Goal: Task Accomplishment & Management: Manage account settings

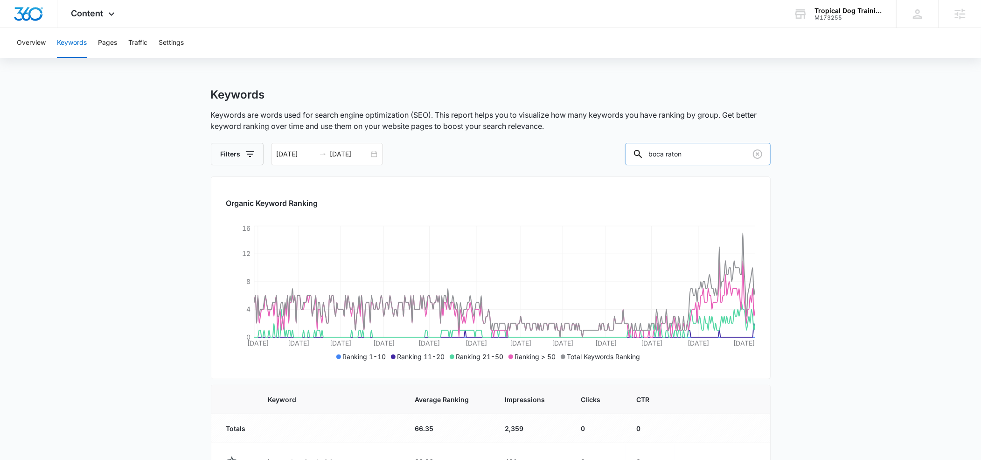
drag, startPoint x: 714, startPoint y: 154, endPoint x: 667, endPoint y: 153, distance: 47.1
click at [667, 153] on div "boca raton" at bounding box center [698, 154] width 146 height 22
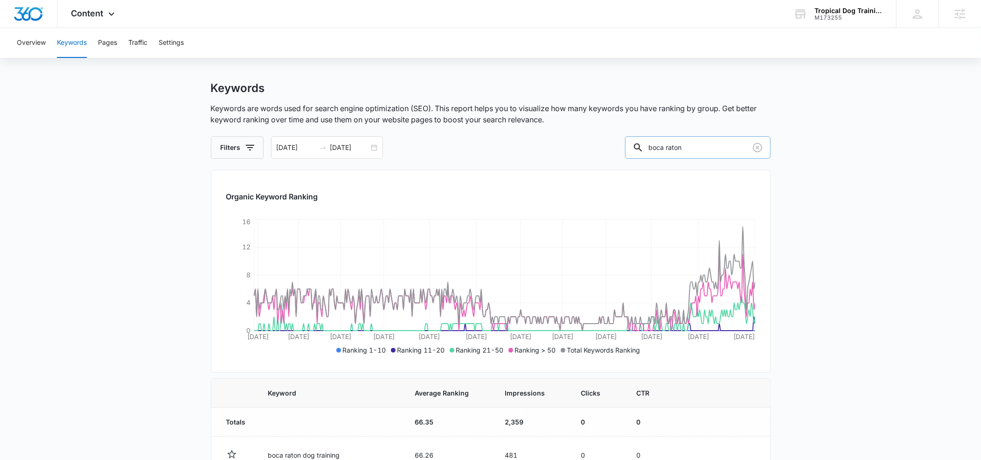
scroll to position [7, 0]
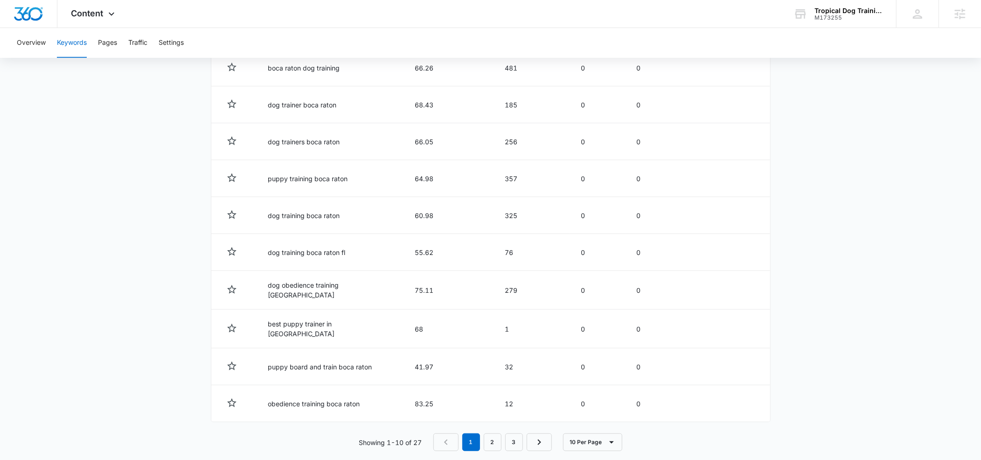
scroll to position [403, 0]
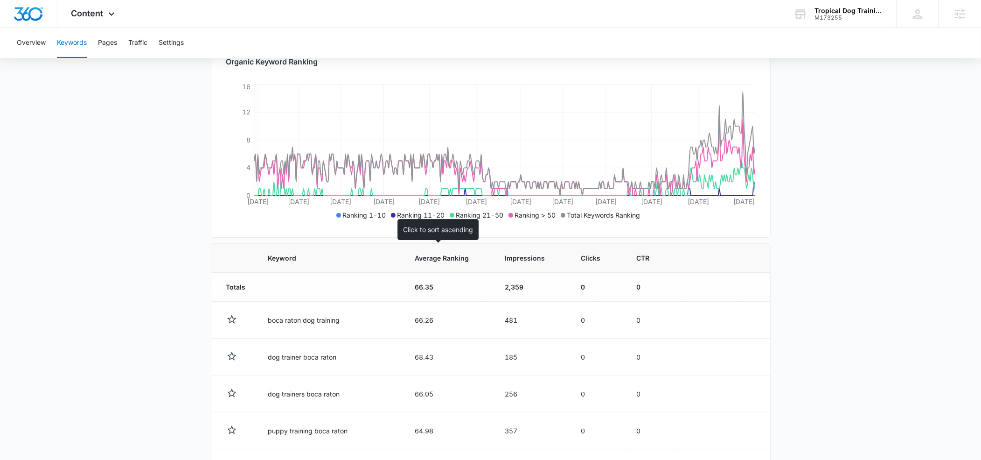
click at [415, 259] on span "Average Ranking" at bounding box center [442, 258] width 54 height 10
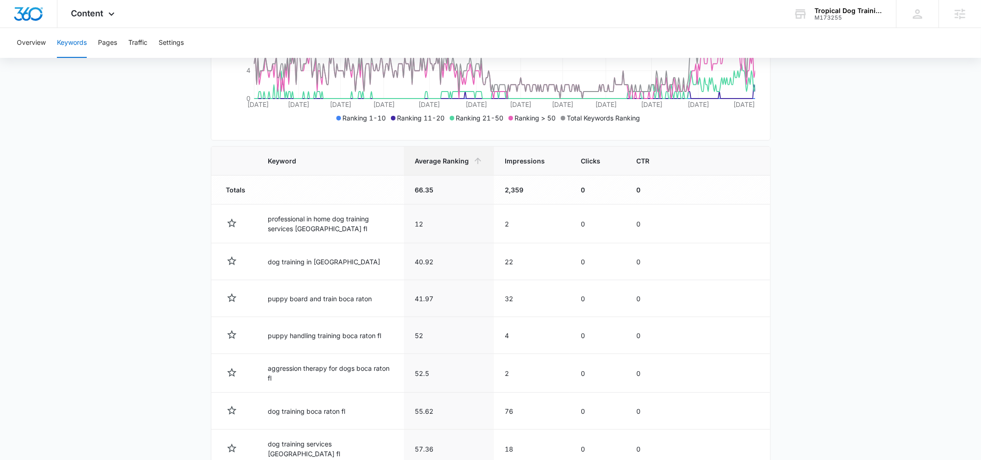
scroll to position [232, 0]
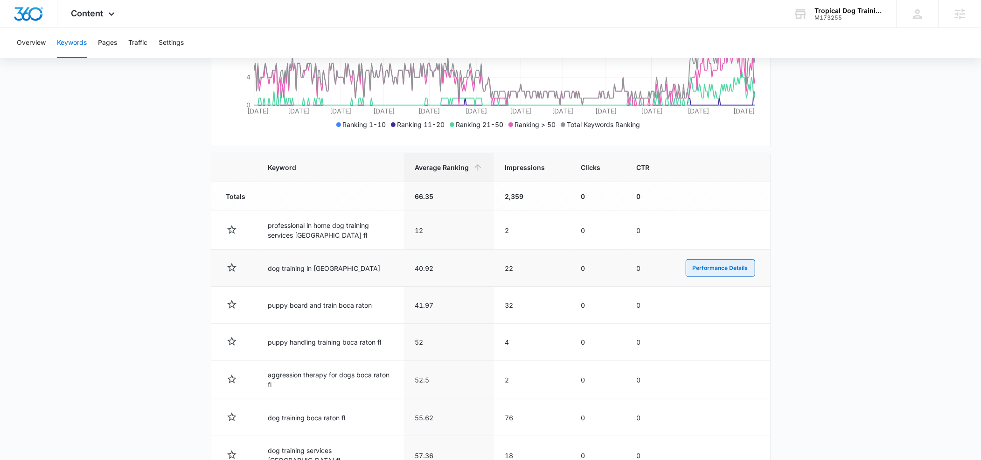
click at [700, 270] on button "Performance Details" at bounding box center [721, 268] width 70 height 18
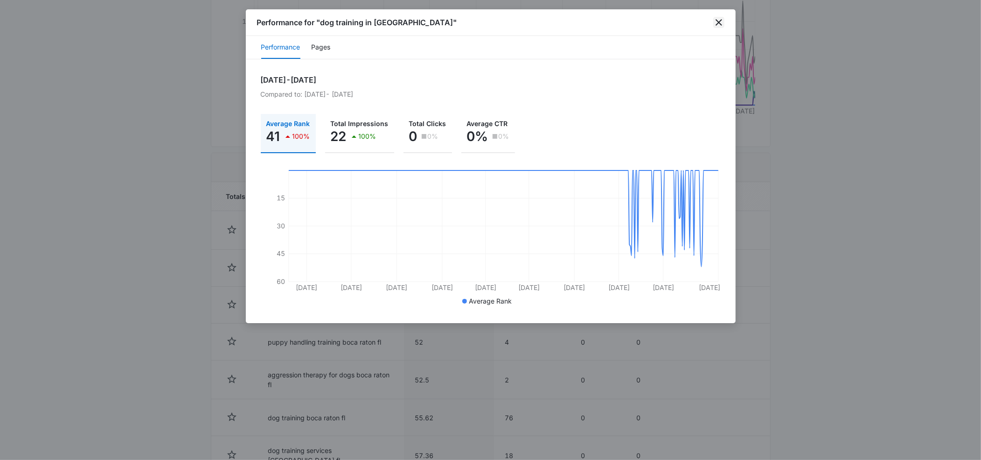
click at [720, 22] on icon "close" at bounding box center [718, 22] width 11 height 11
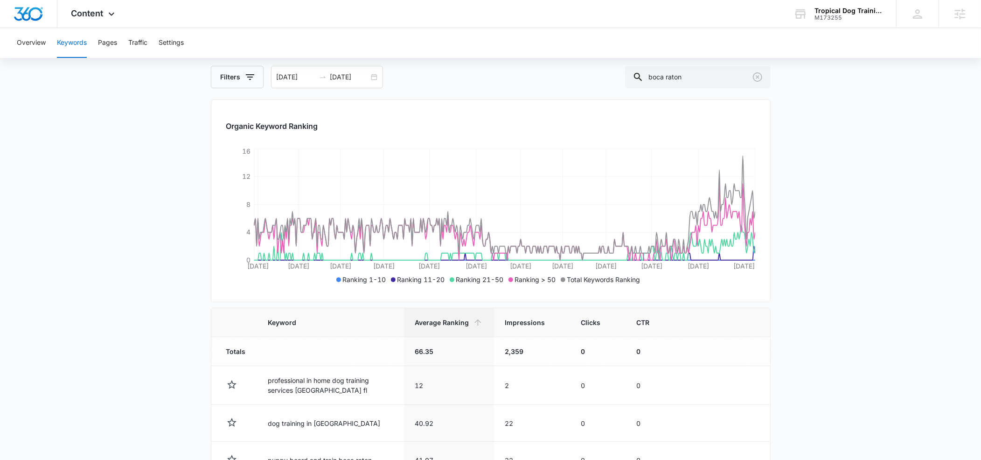
scroll to position [69, 0]
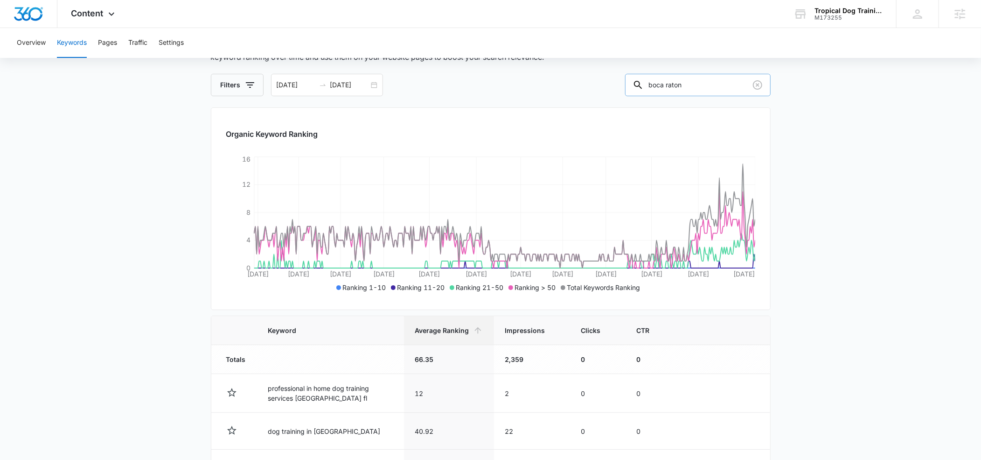
drag, startPoint x: 709, startPoint y: 84, endPoint x: 666, endPoint y: 82, distance: 43.5
click at [666, 82] on div "boca raton" at bounding box center [698, 85] width 146 height 22
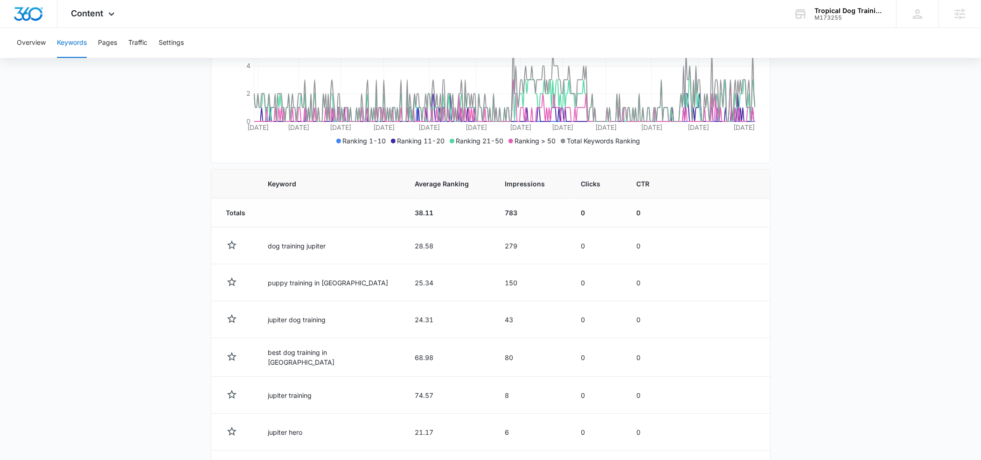
scroll to position [216, 0]
click at [415, 181] on span "Average Ranking" at bounding box center [442, 183] width 54 height 10
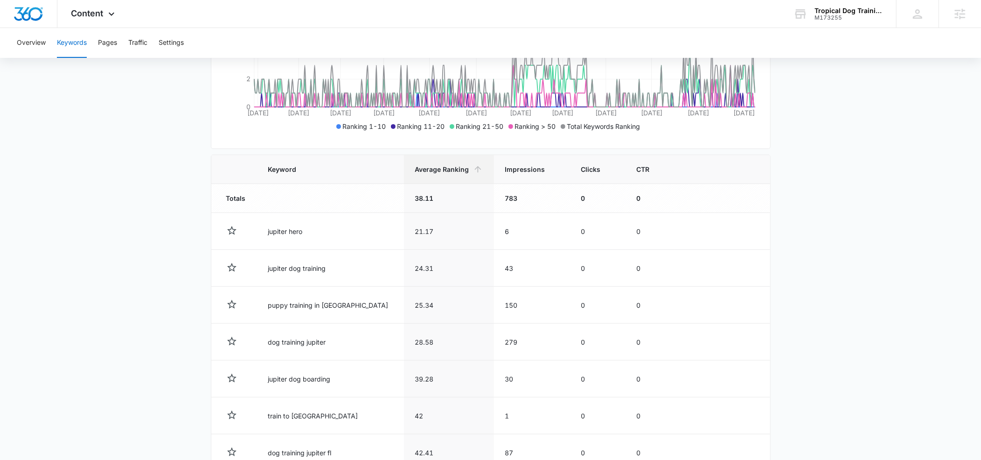
scroll to position [230, 0]
click at [505, 169] on span "Impressions" at bounding box center [525, 170] width 40 height 10
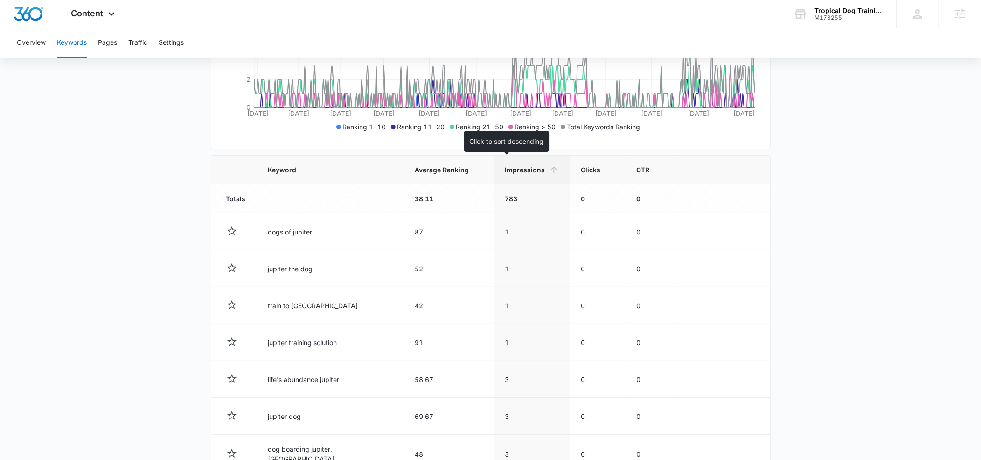
click at [505, 170] on span "Impressions" at bounding box center [525, 170] width 40 height 10
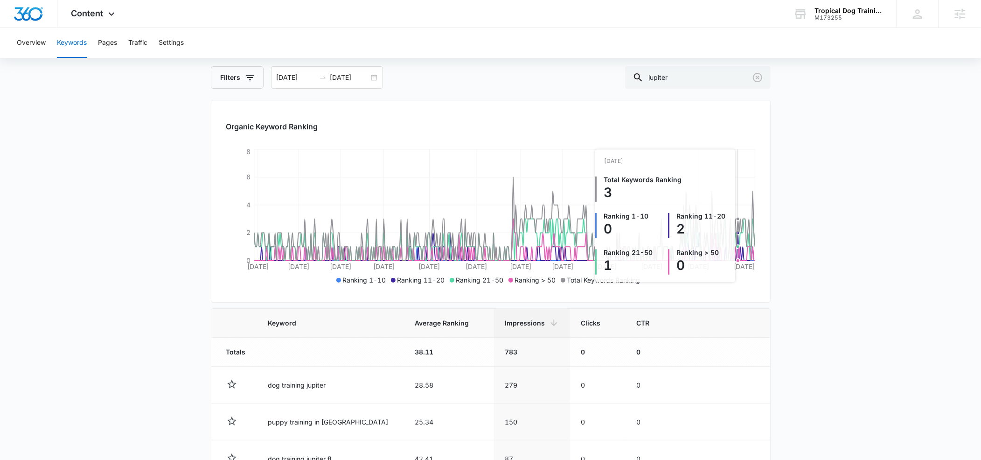
scroll to position [0, 0]
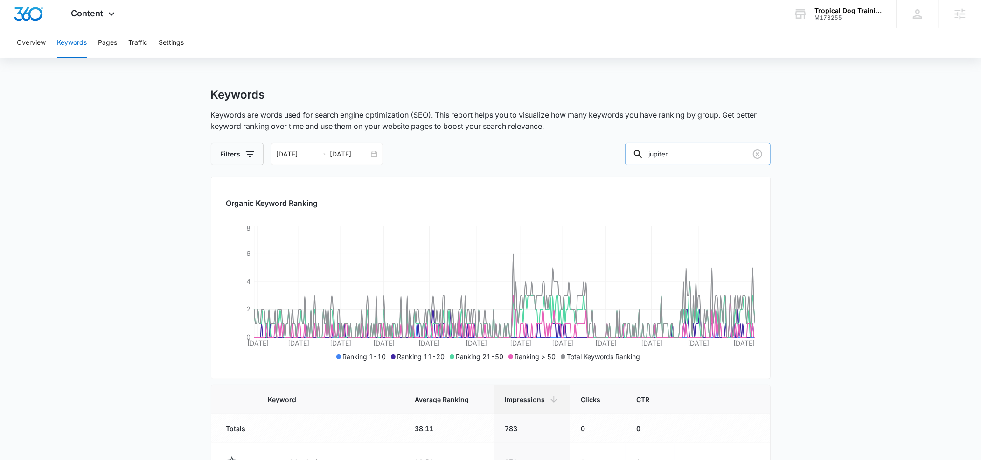
drag, startPoint x: 697, startPoint y: 153, endPoint x: 664, endPoint y: 153, distance: 33.1
click at [664, 153] on div "jupiter" at bounding box center [698, 154] width 146 height 22
type input "wellington"
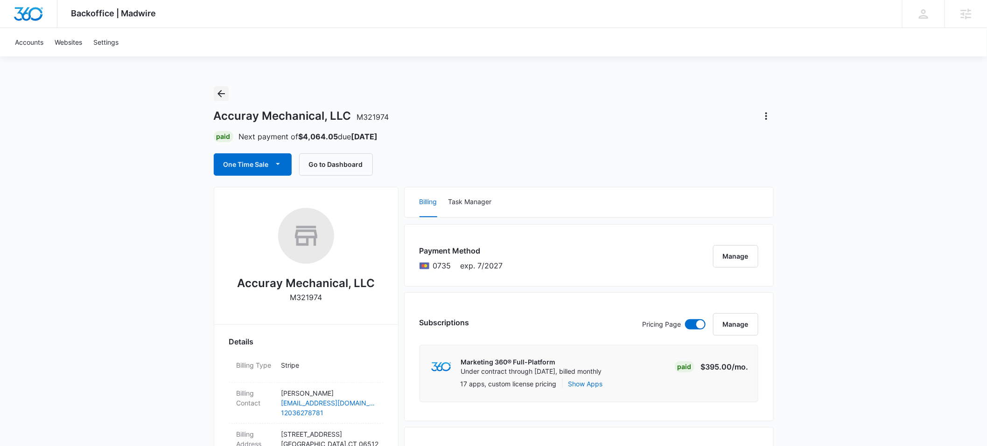
click at [224, 93] on icon "Back" at bounding box center [221, 93] width 11 height 11
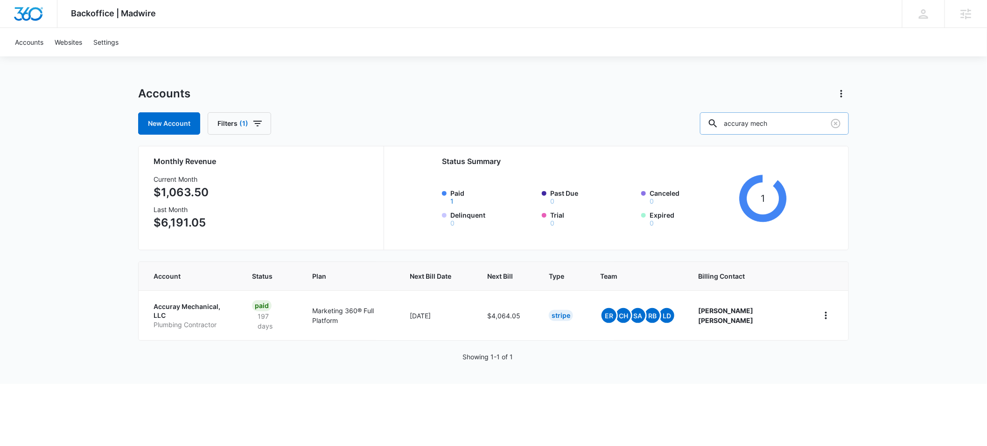
drag, startPoint x: 799, startPoint y: 124, endPoint x: 727, endPoint y: 121, distance: 71.4
click at [727, 121] on input "accuray mech" at bounding box center [774, 123] width 149 height 22
type input "M186624"
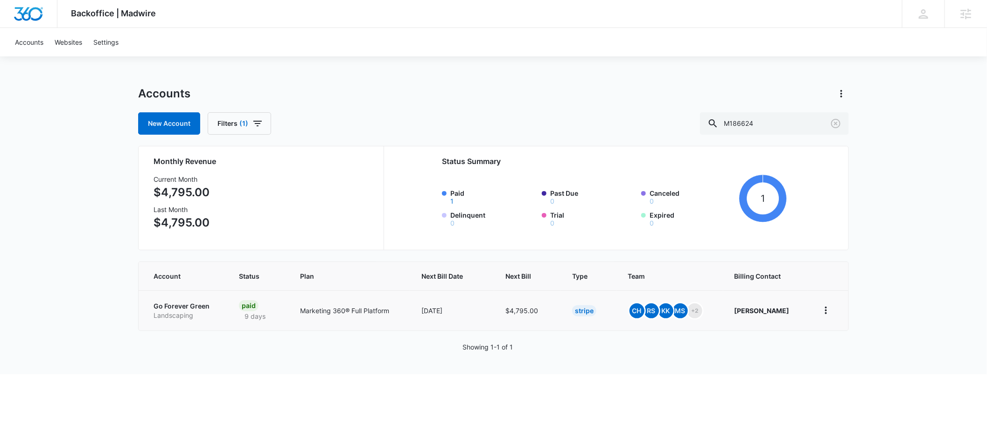
click at [175, 306] on p "Go Forever Green" at bounding box center [184, 306] width 63 height 9
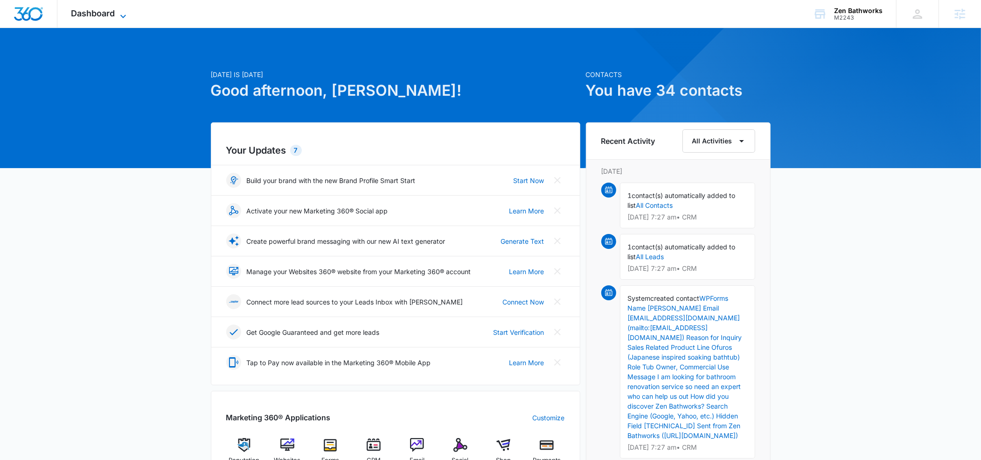
click at [123, 18] on icon at bounding box center [123, 16] width 11 height 11
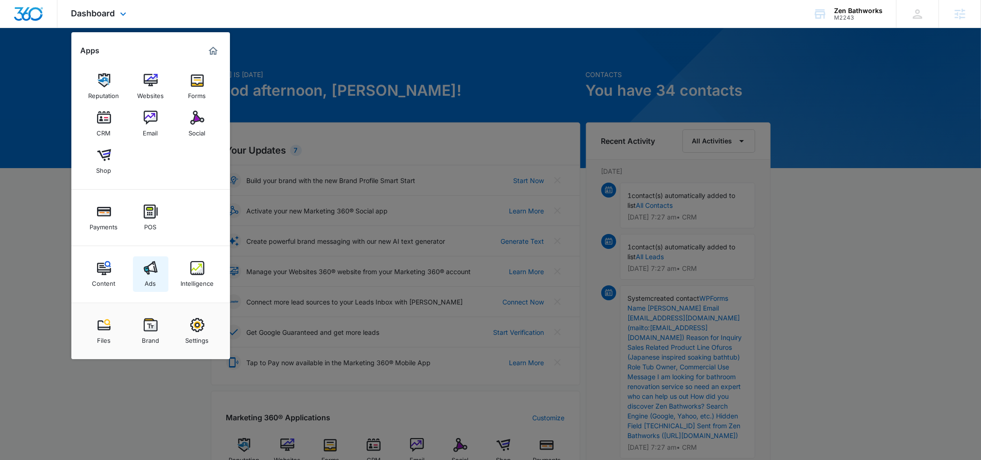
click at [153, 272] on img at bounding box center [151, 268] width 14 height 14
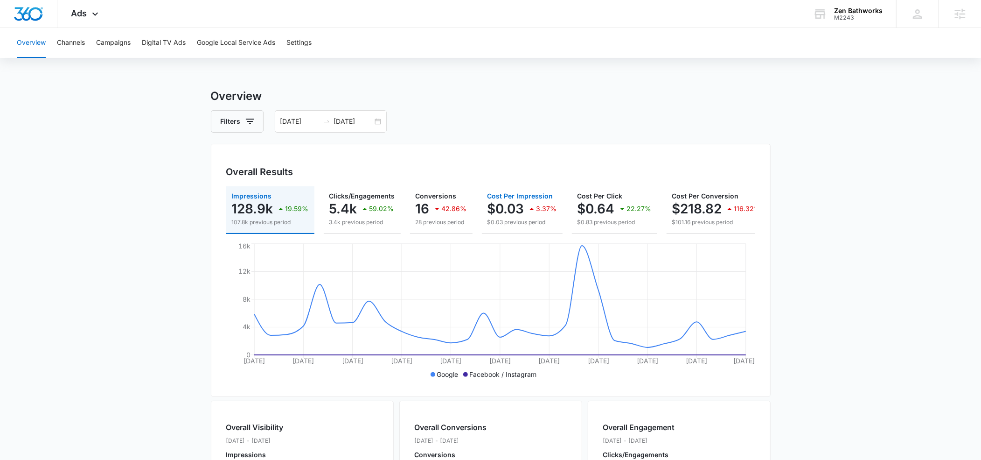
scroll to position [0, 132]
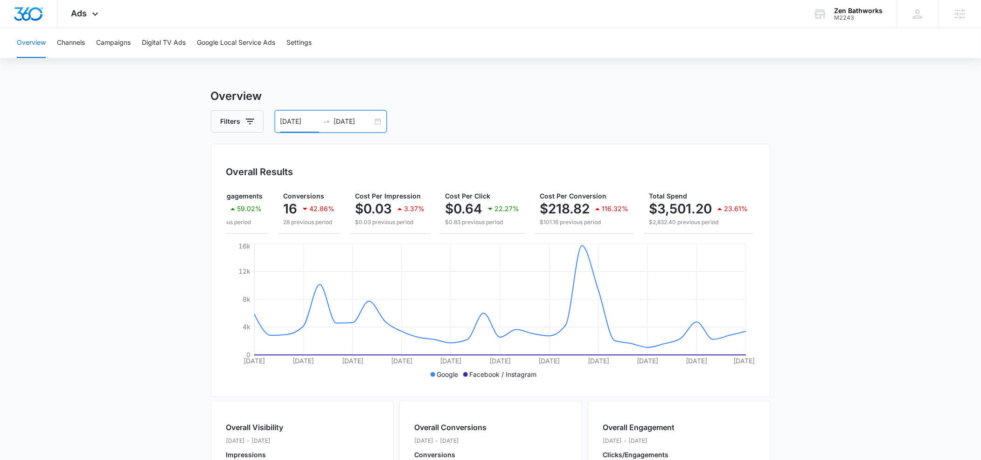
click at [292, 119] on input "[DATE]" at bounding box center [299, 121] width 39 height 10
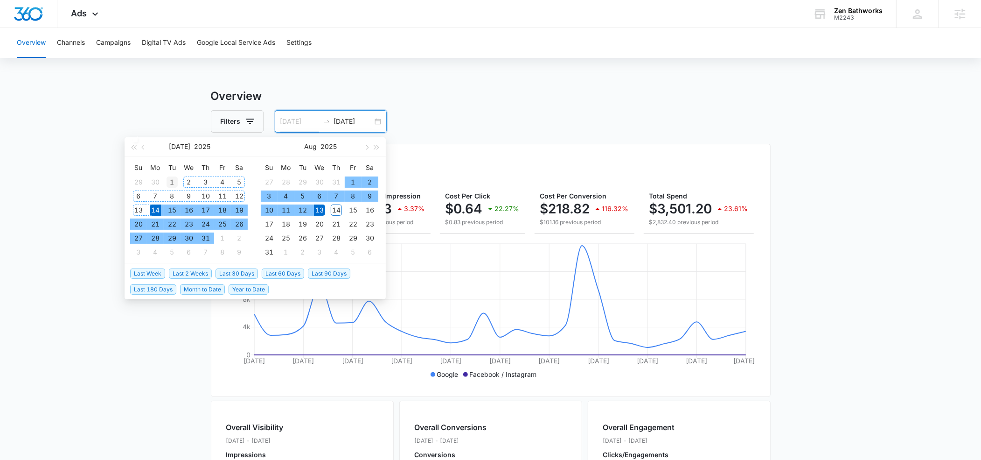
type input "[DATE]"
drag, startPoint x: 170, startPoint y: 177, endPoint x: 167, endPoint y: 190, distance: 13.4
click at [171, 177] on div "1" at bounding box center [172, 181] width 11 height 11
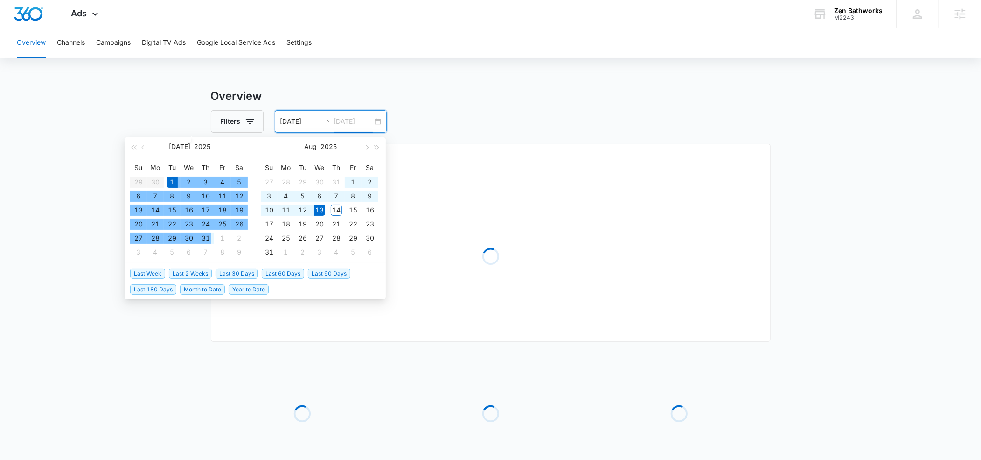
click at [210, 241] on div "31" at bounding box center [205, 237] width 11 height 11
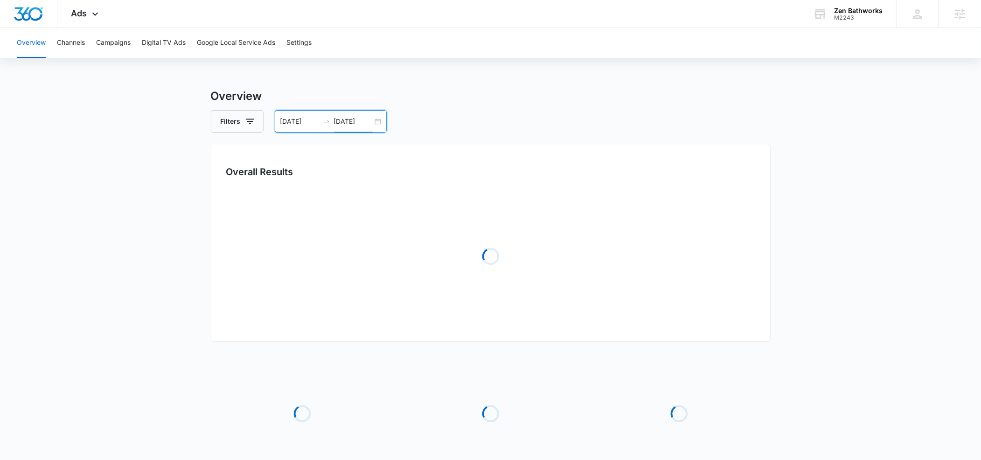
type input "07/31/2025"
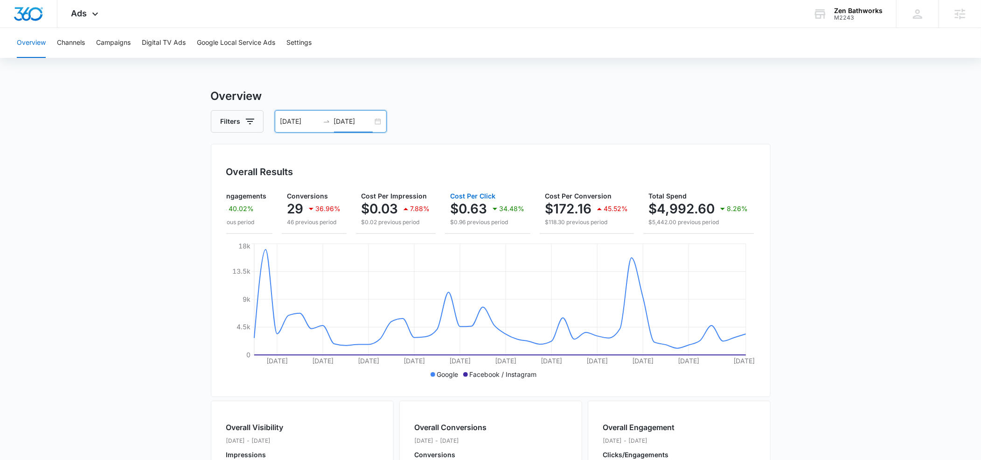
scroll to position [0, 0]
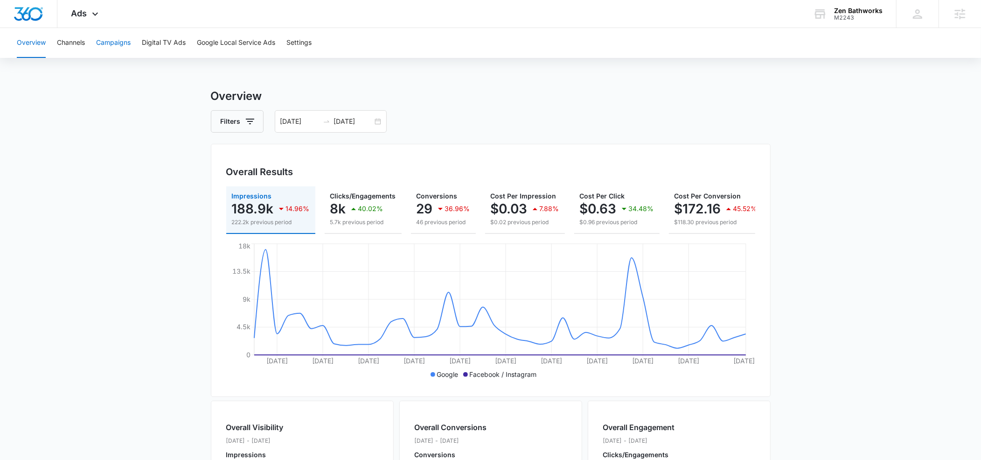
click at [119, 45] on button "Campaigns" at bounding box center [113, 43] width 35 height 30
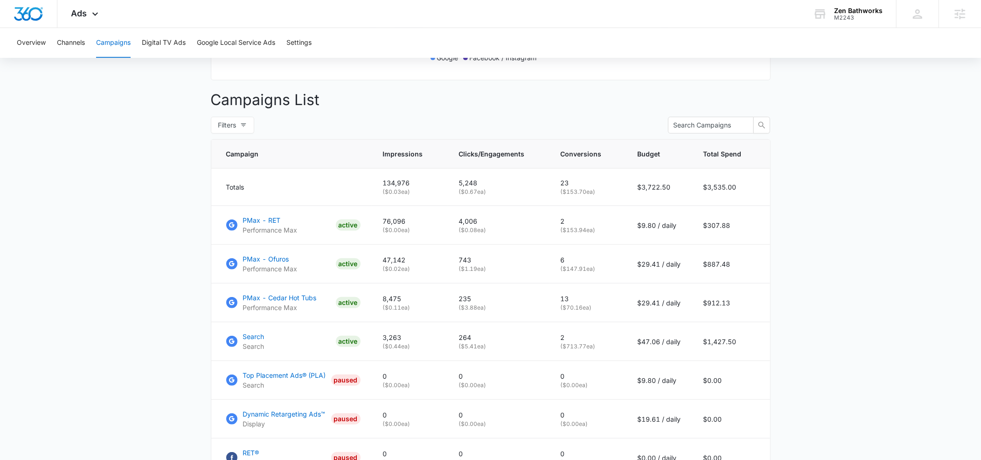
scroll to position [320, 0]
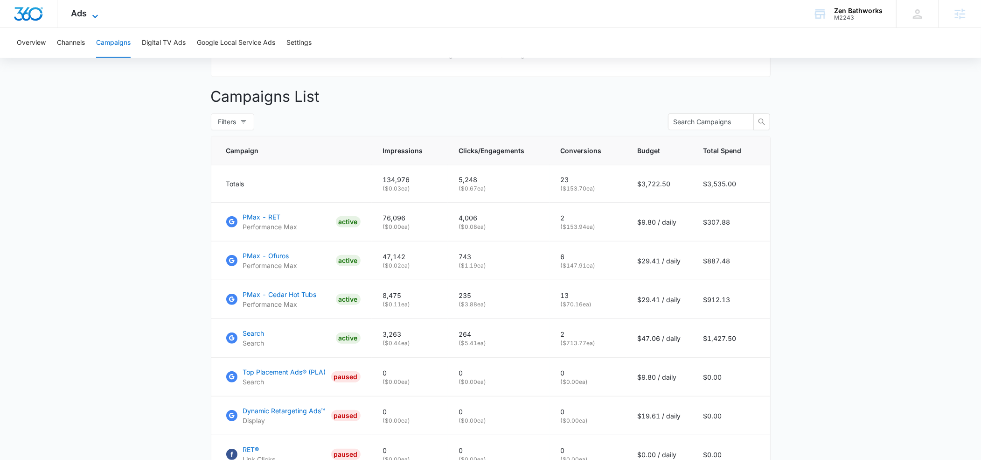
drag, startPoint x: 92, startPoint y: 11, endPoint x: 97, endPoint y: 18, distance: 8.2
click at [95, 13] on icon at bounding box center [95, 16] width 11 height 11
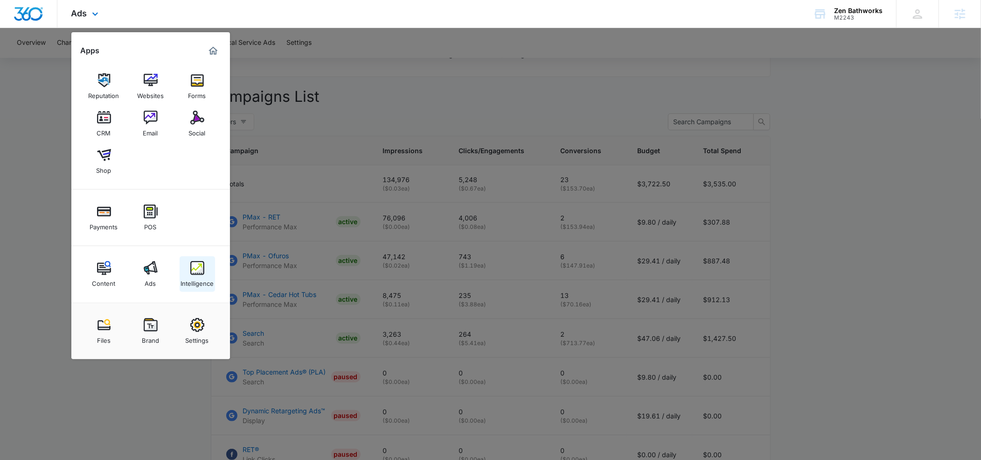
click at [193, 275] on div "Intelligence" at bounding box center [197, 281] width 33 height 12
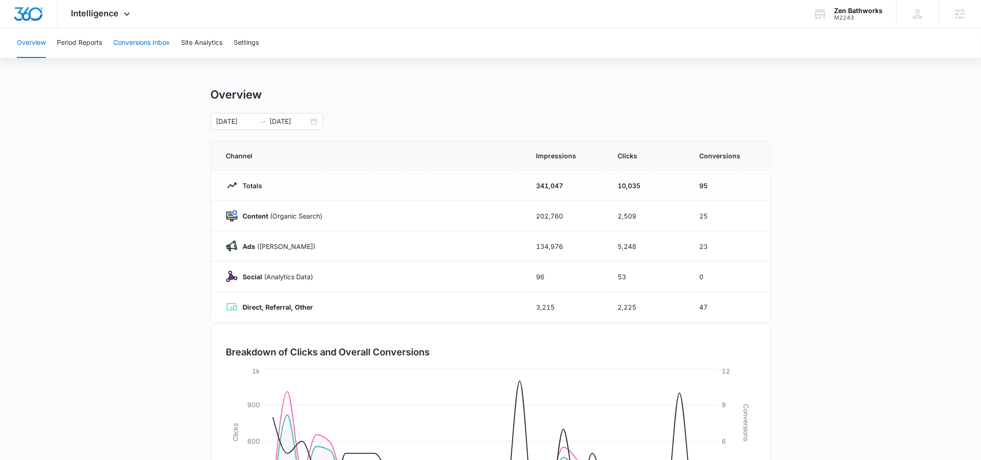
click at [139, 44] on button "Conversions Inbox" at bounding box center [141, 43] width 56 height 30
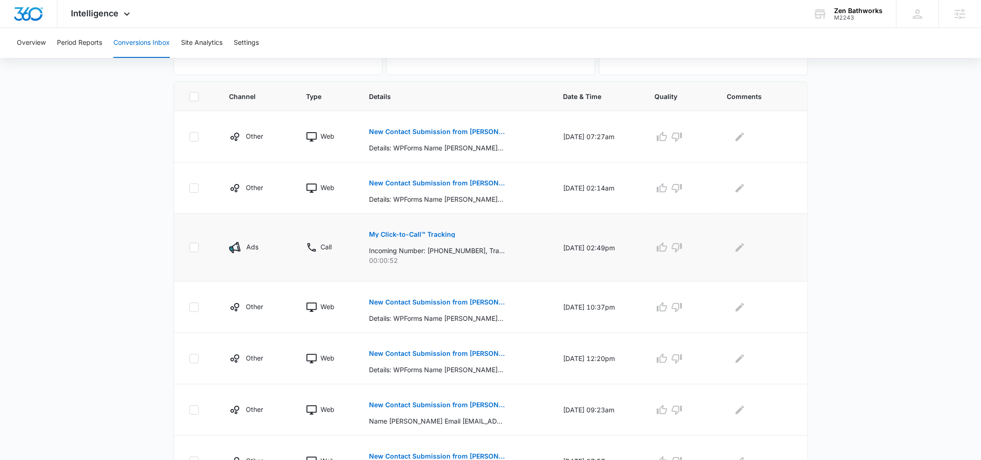
scroll to position [189, 0]
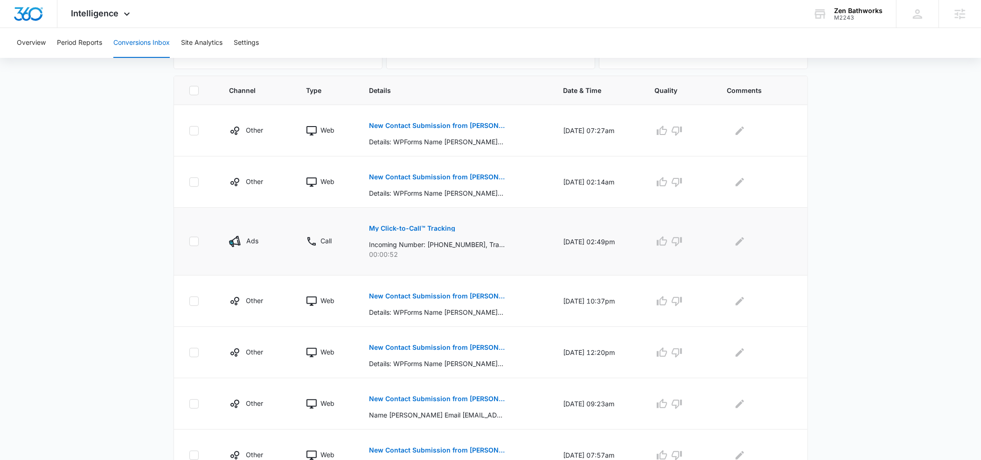
click at [383, 228] on p "My Click-to-Call™ Tracking" at bounding box center [412, 228] width 86 height 7
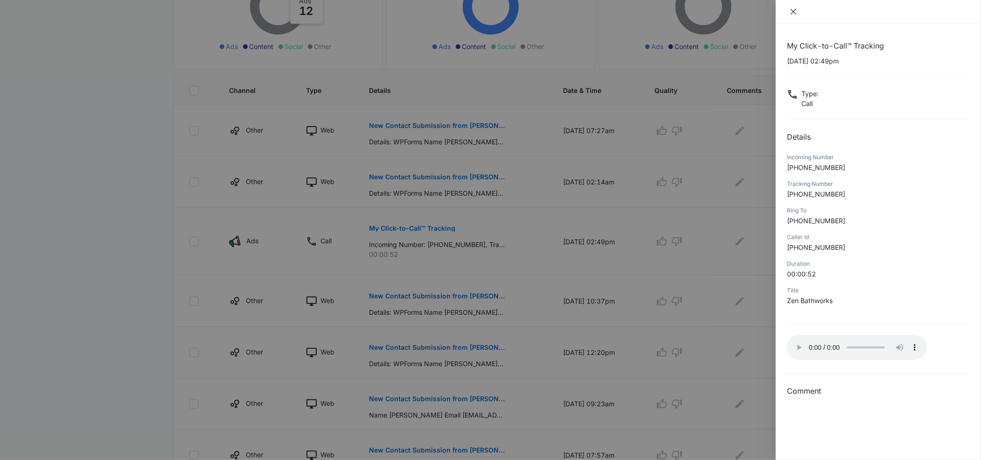
click at [794, 12] on icon "close" at bounding box center [794, 12] width 6 height 6
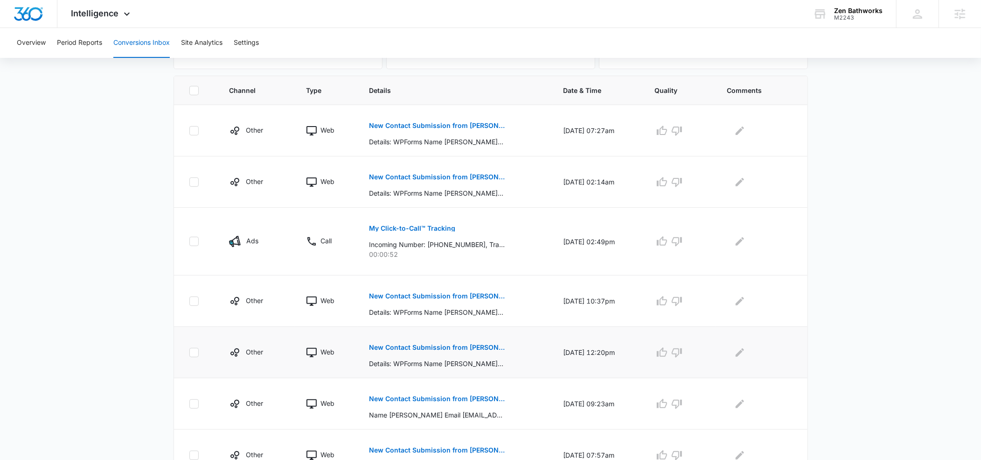
click at [398, 341] on button "New Contact Submission from Christina Mulch" at bounding box center [437, 347] width 136 height 22
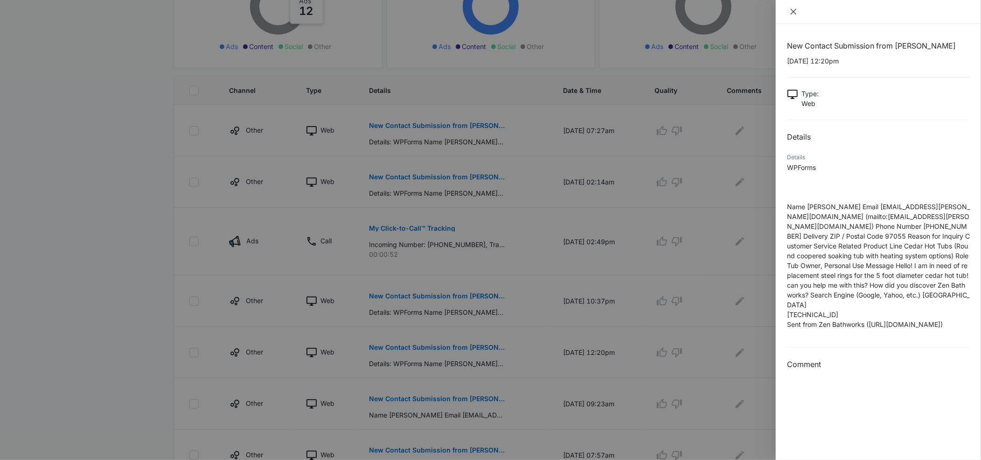
click at [792, 11] on icon "close" at bounding box center [793, 11] width 7 height 7
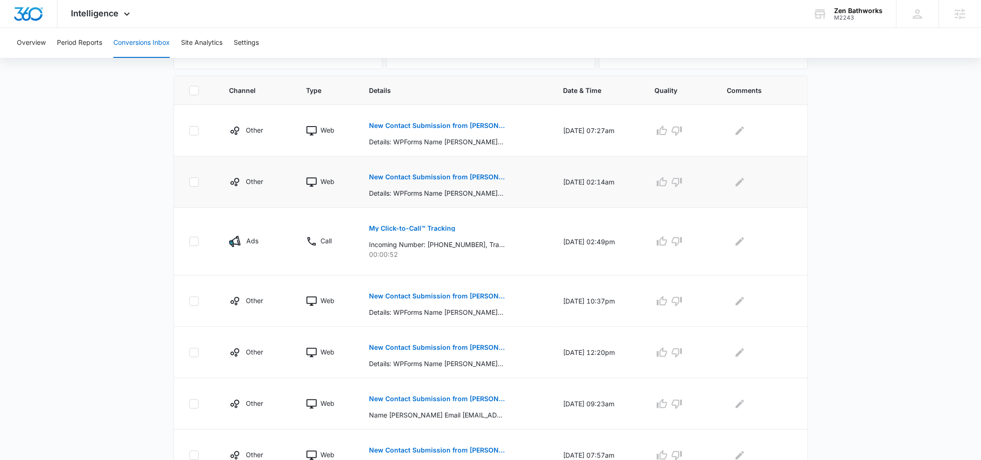
click at [403, 174] on p "New Contact Submission from marlo milligan" at bounding box center [437, 177] width 136 height 7
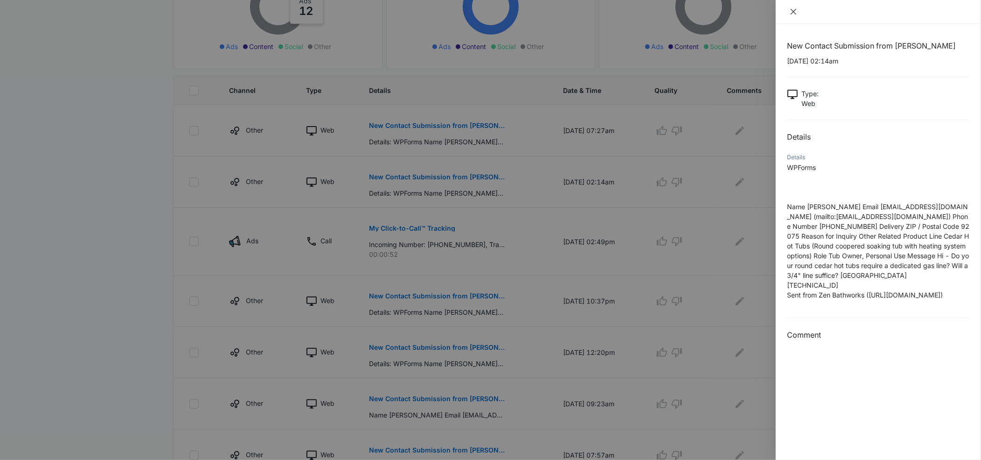
drag, startPoint x: 794, startPoint y: 13, endPoint x: 742, endPoint y: 44, distance: 60.3
click at [793, 14] on icon "close" at bounding box center [793, 11] width 7 height 7
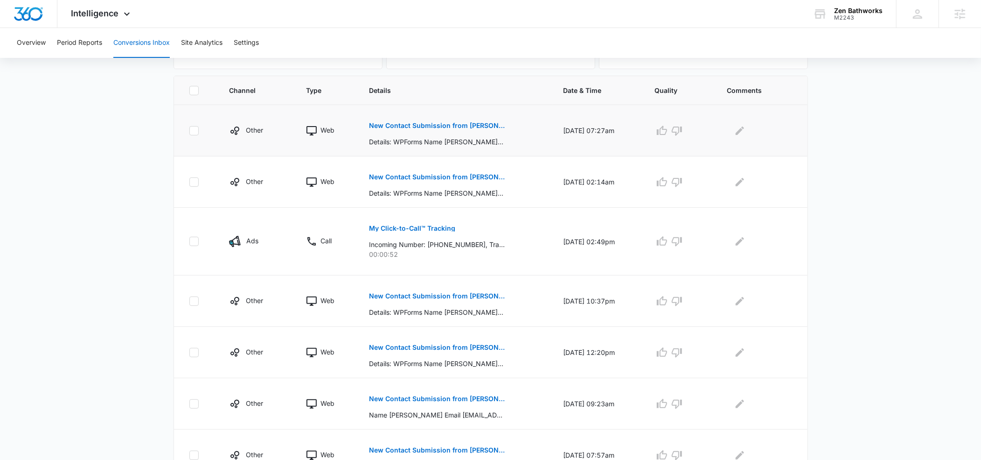
click at [385, 126] on p "New Contact Submission from Tony Tatum" at bounding box center [437, 125] width 136 height 7
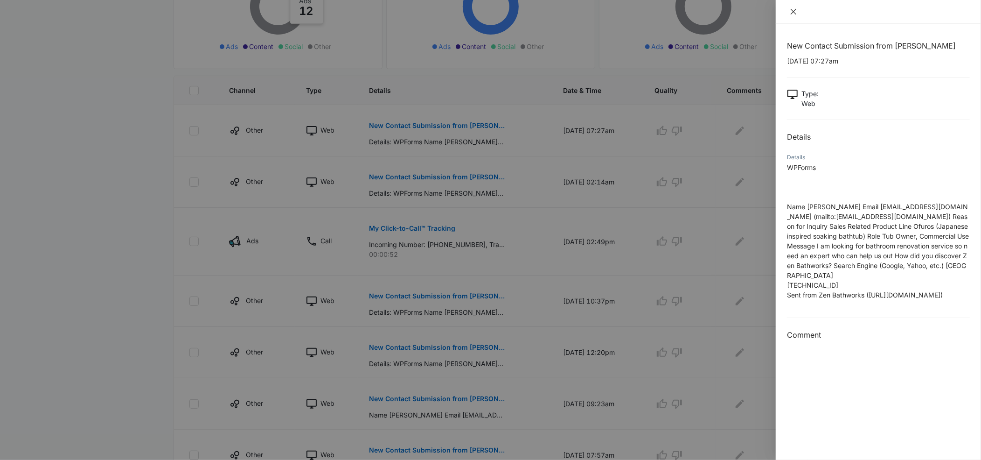
click at [795, 10] on icon "close" at bounding box center [793, 11] width 7 height 7
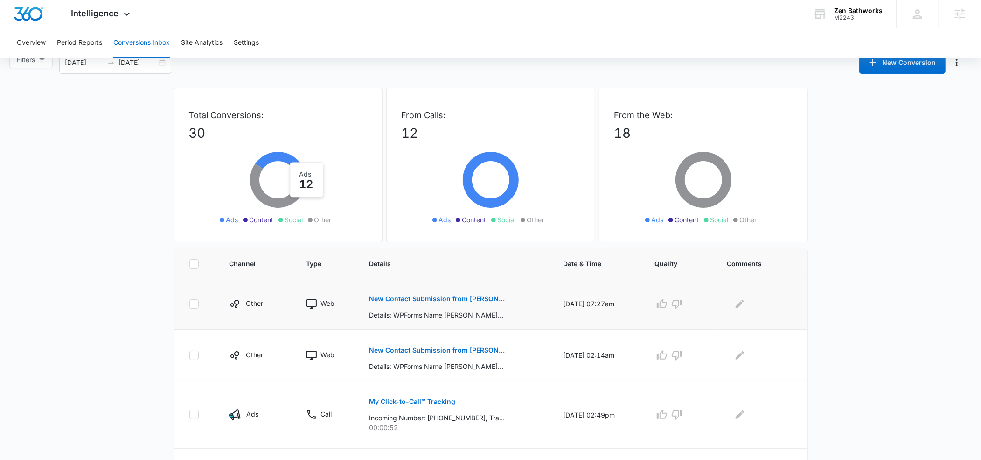
scroll to position [0, 0]
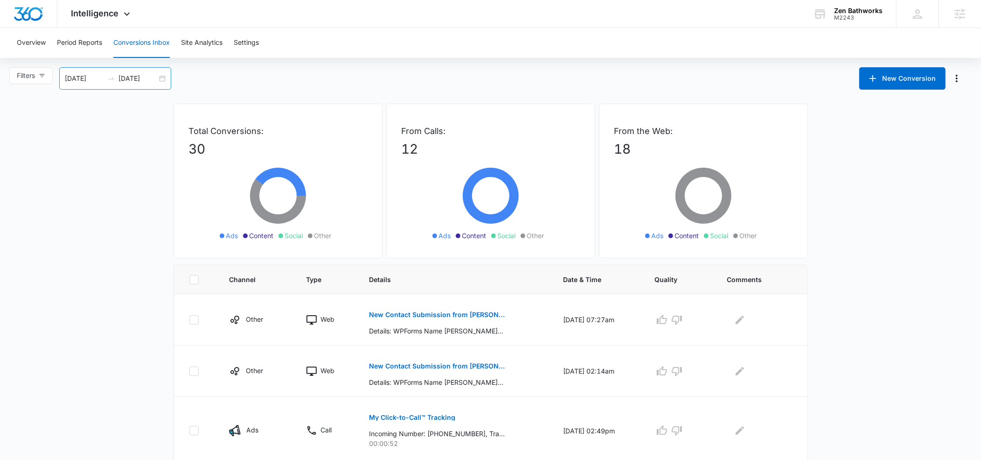
click at [96, 76] on input "07/15/2025" at bounding box center [84, 78] width 39 height 10
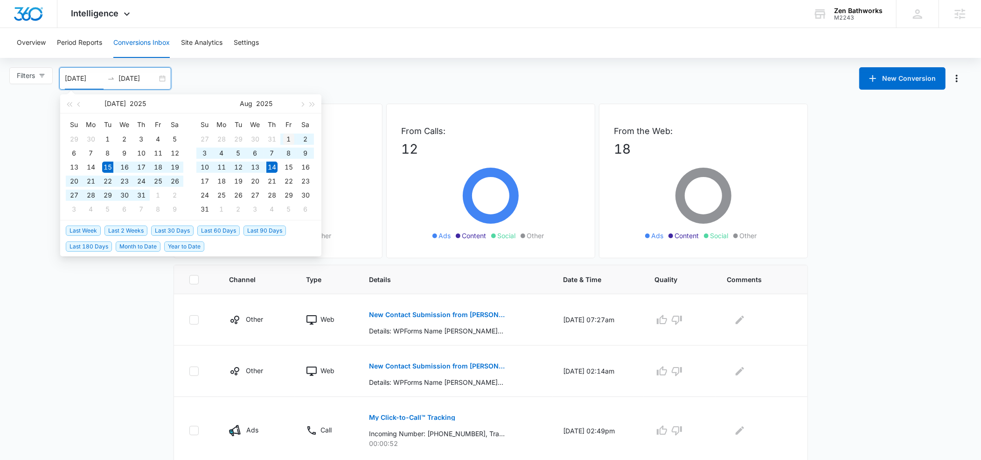
type input "08/01/2025"
click at [287, 138] on div "1" at bounding box center [288, 138] width 11 height 11
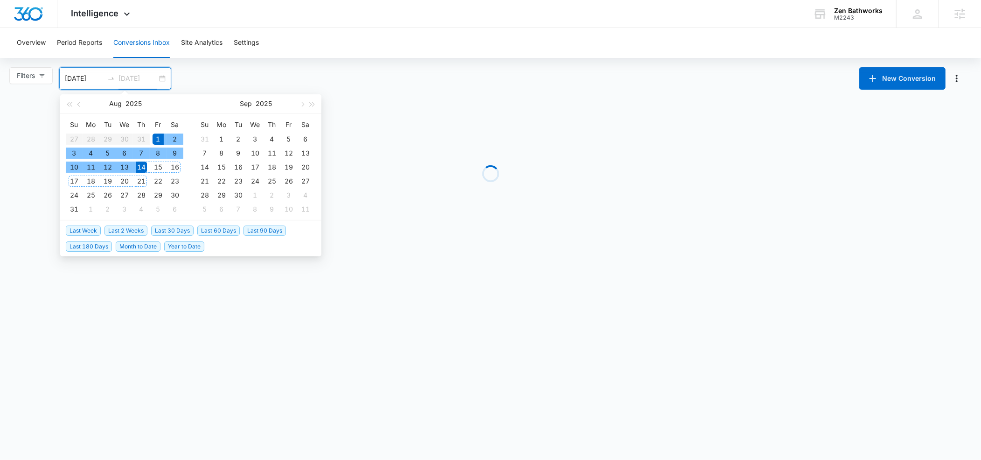
type input "08/14/2025"
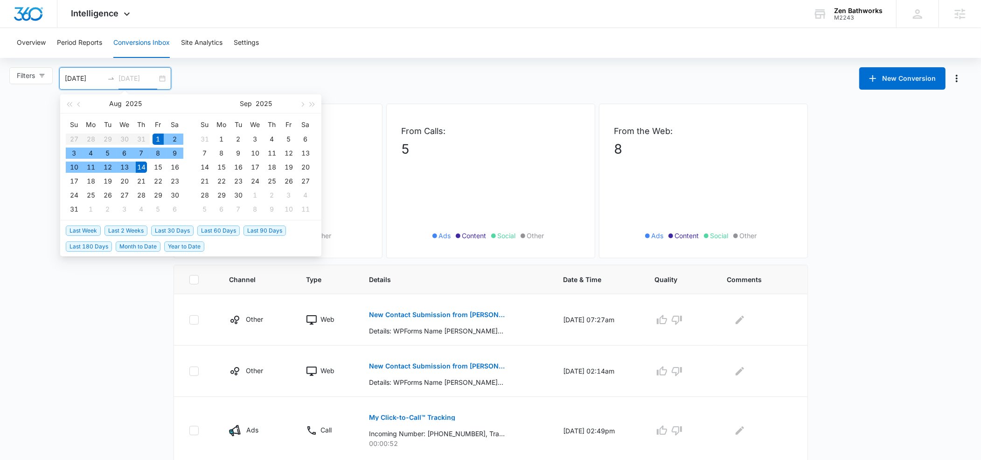
click at [143, 167] on div "14" at bounding box center [141, 166] width 11 height 11
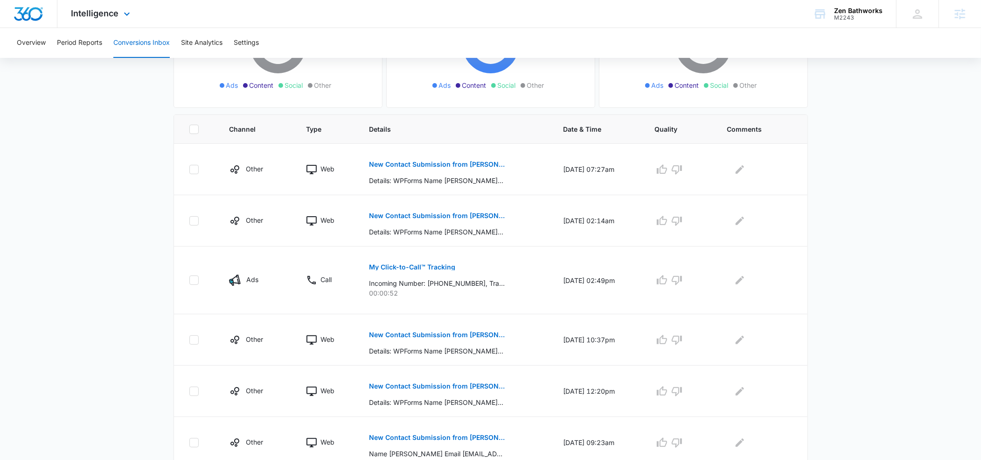
scroll to position [143, 0]
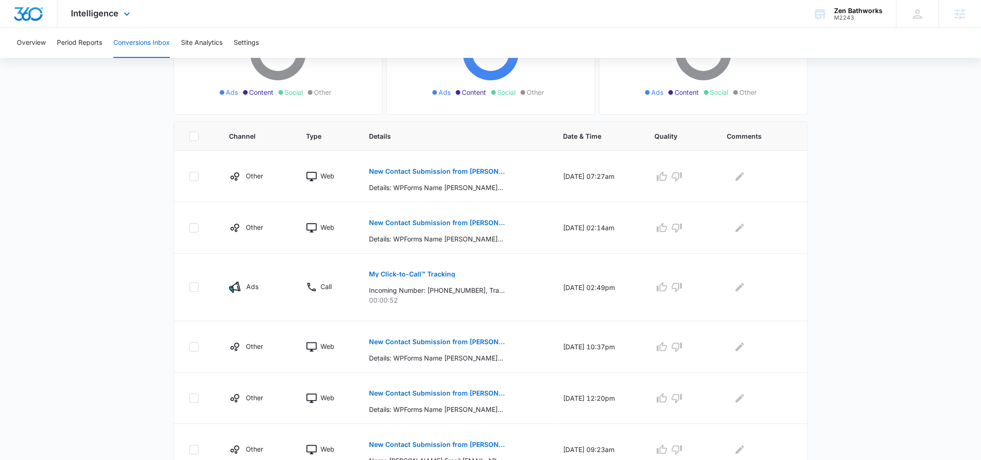
click at [124, 17] on icon at bounding box center [126, 13] width 11 height 11
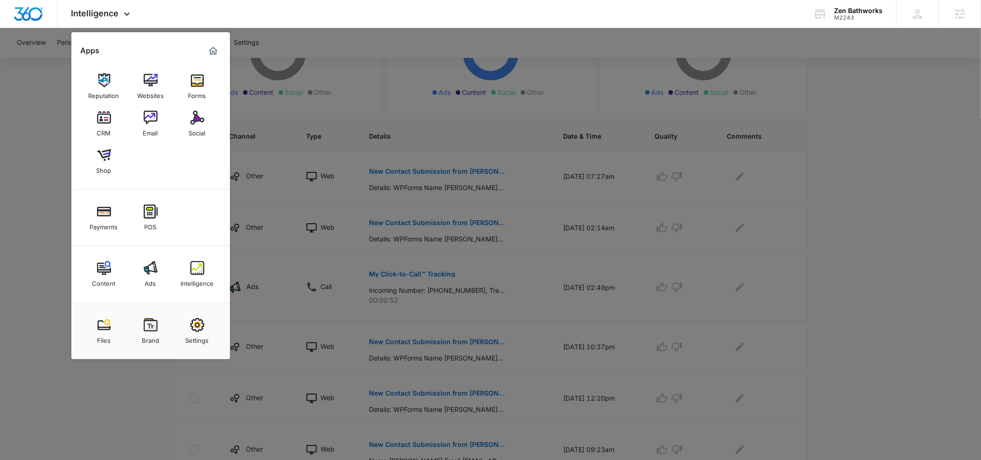
click at [146, 261] on img at bounding box center [151, 268] width 14 height 14
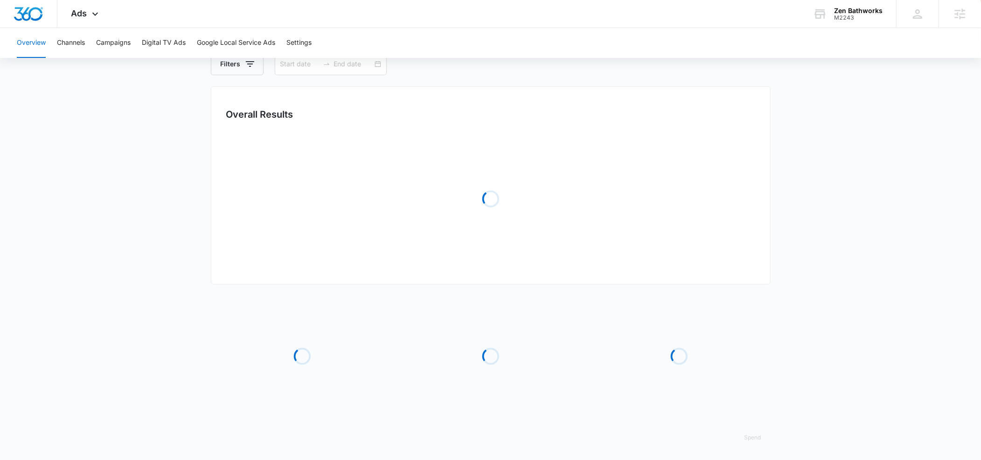
type input "07/01/2025"
type input "07/31/2025"
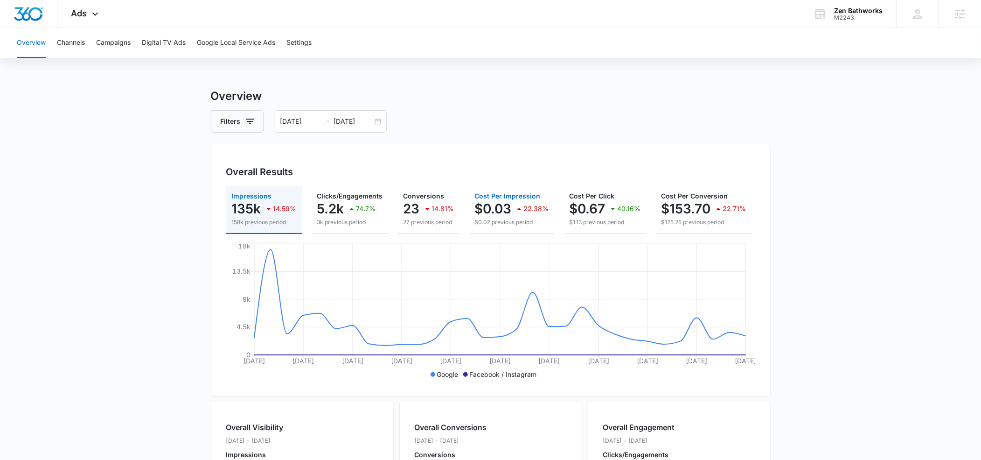
scroll to position [0, 118]
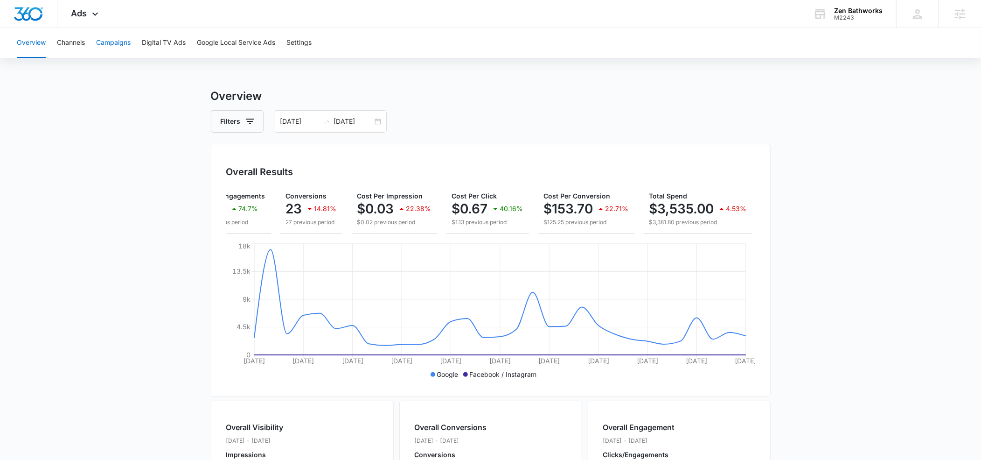
click at [122, 45] on button "Campaigns" at bounding box center [113, 43] width 35 height 30
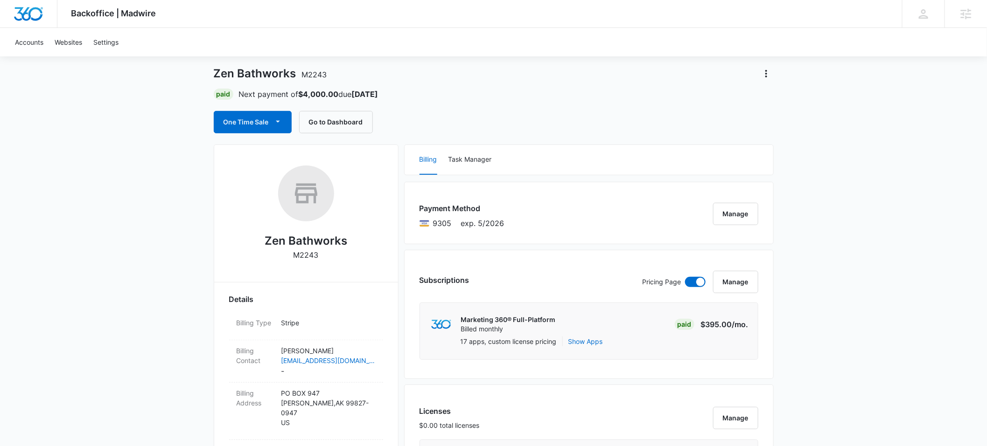
scroll to position [31, 0]
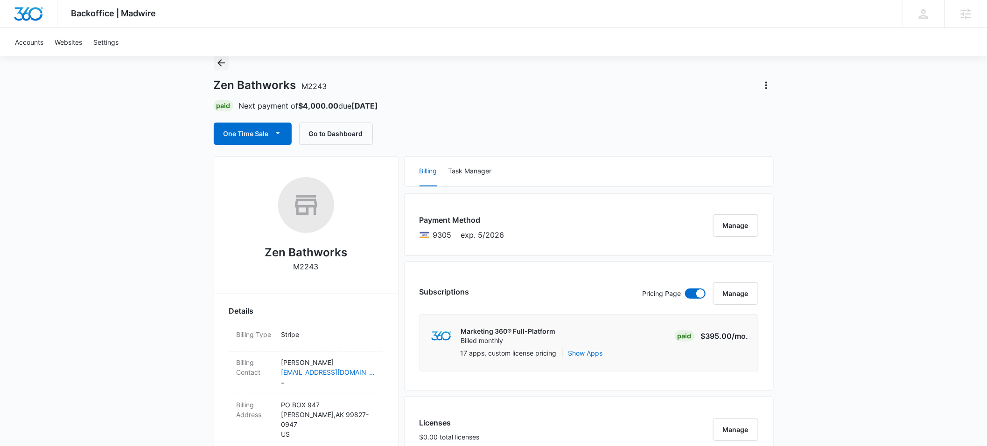
click at [219, 64] on icon "Back" at bounding box center [220, 62] width 7 height 7
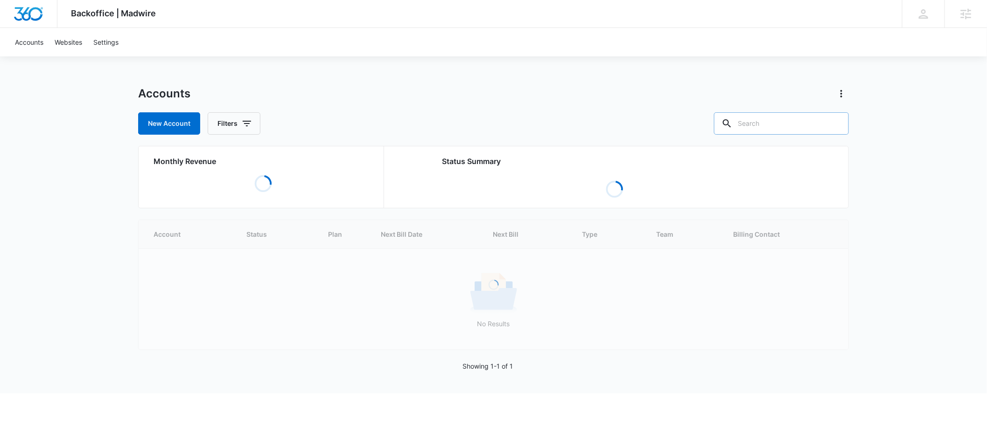
click at [768, 126] on input "text" at bounding box center [781, 123] width 135 height 22
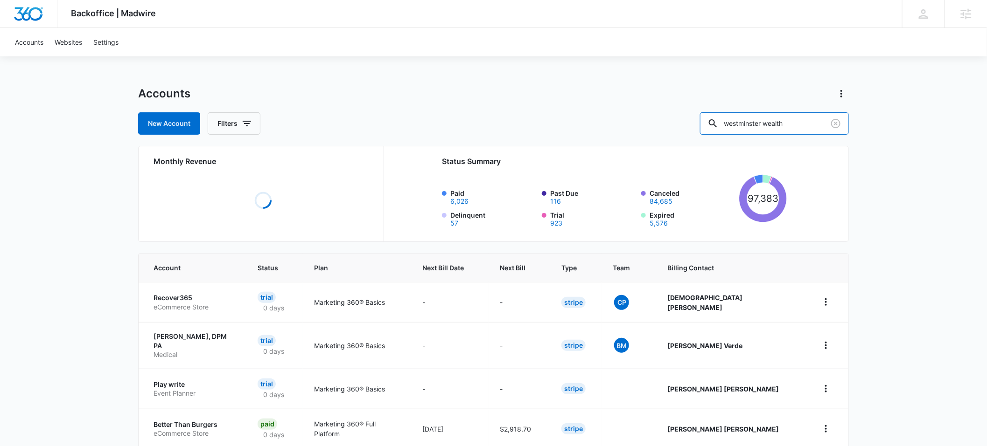
type input "westminster wealth"
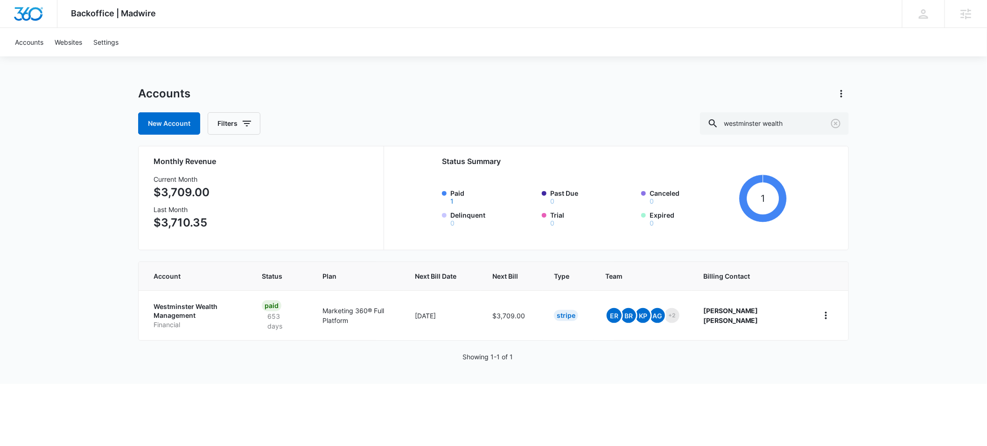
drag, startPoint x: 170, startPoint y: 308, endPoint x: 120, endPoint y: 317, distance: 51.2
click at [170, 308] on p "Westminster Wealth Management" at bounding box center [196, 311] width 86 height 18
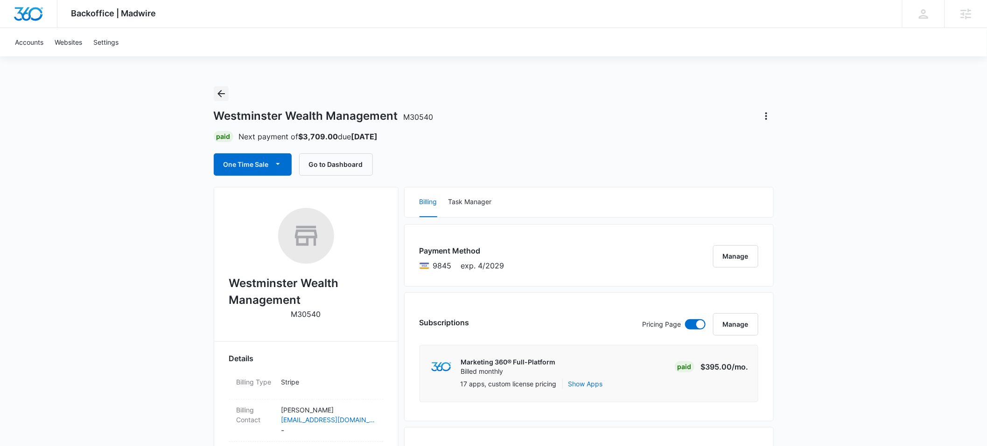
click at [225, 95] on icon "Back" at bounding box center [221, 93] width 11 height 11
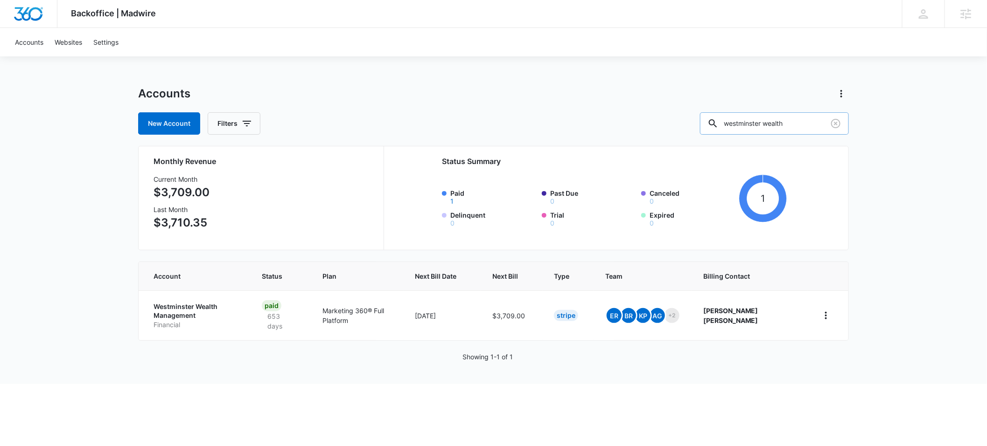
drag, startPoint x: 811, startPoint y: 124, endPoint x: 727, endPoint y: 121, distance: 84.5
click at [727, 121] on input "westminster wealth" at bounding box center [774, 123] width 149 height 22
type input "[PERSON_NAME]"
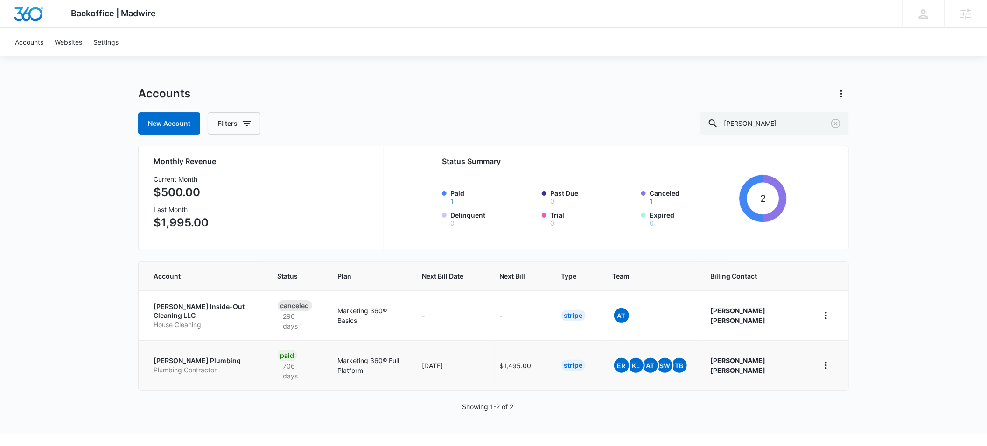
click at [200, 360] on p "[PERSON_NAME] Plumbing" at bounding box center [204, 360] width 102 height 9
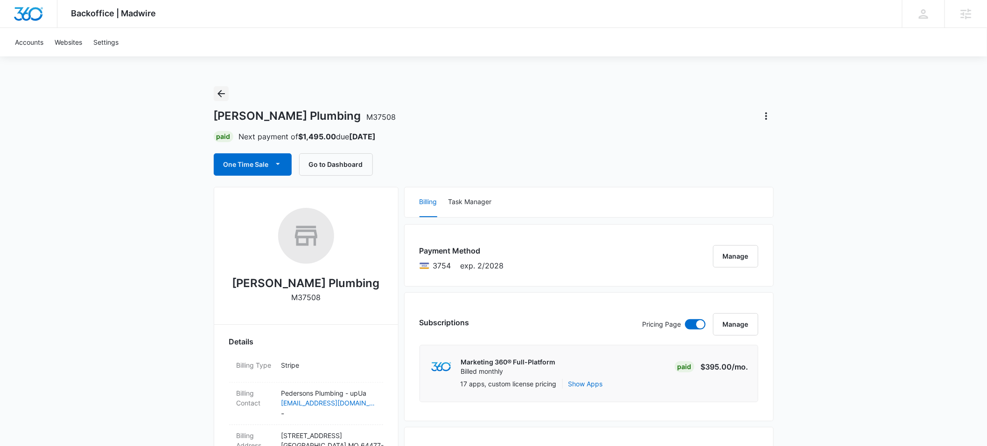
click at [218, 95] on icon "Back" at bounding box center [221, 93] width 11 height 11
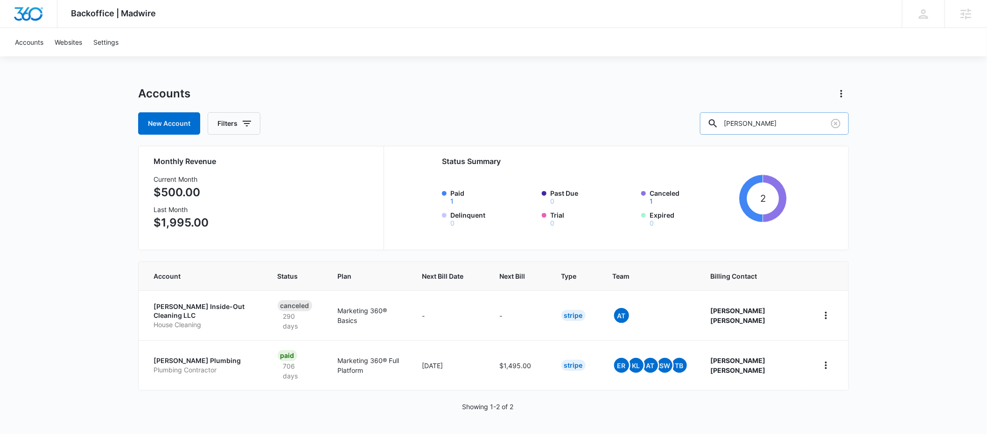
drag, startPoint x: 791, startPoint y: 124, endPoint x: 739, endPoint y: 124, distance: 51.8
click at [739, 123] on div "[PERSON_NAME]" at bounding box center [774, 123] width 149 height 22
type input "[PERSON_NAME] law"
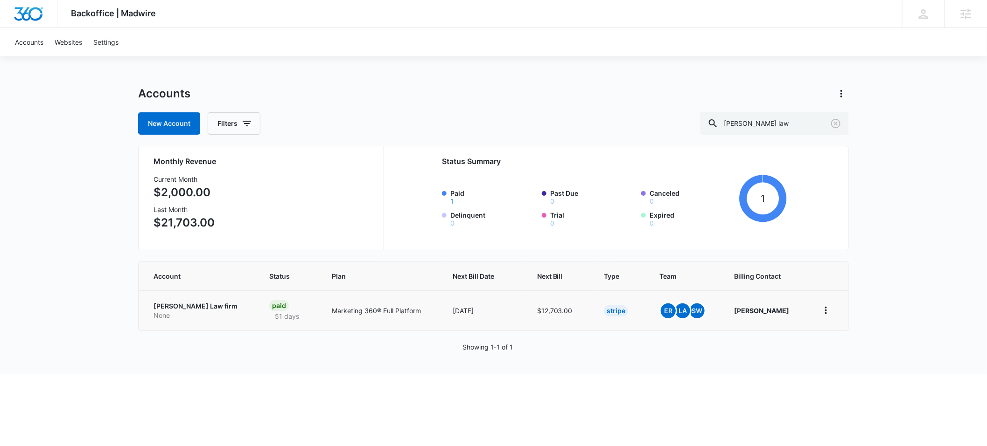
click at [175, 304] on p "[PERSON_NAME] Law firm" at bounding box center [199, 306] width 93 height 9
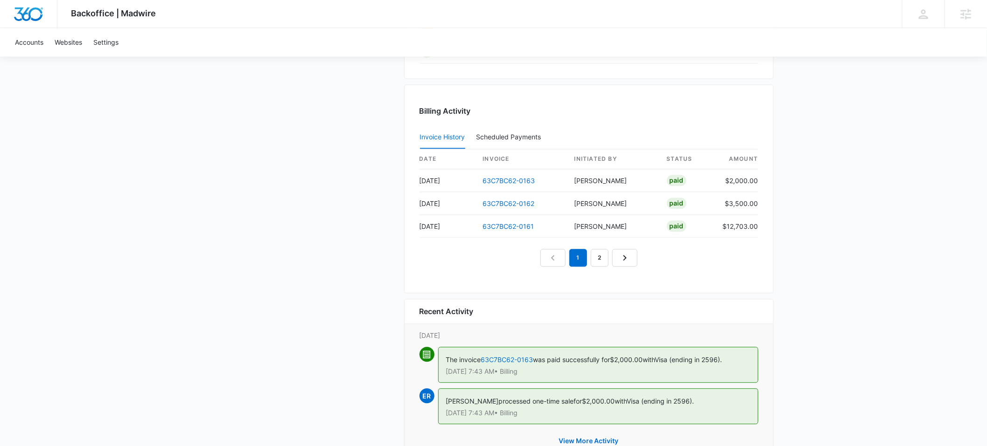
scroll to position [950, 0]
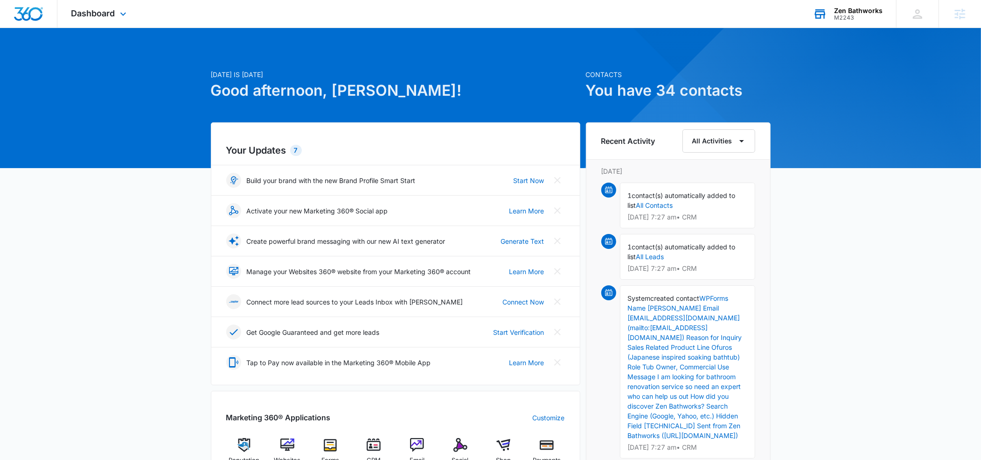
drag, startPoint x: 839, startPoint y: 23, endPoint x: 820, endPoint y: 41, distance: 26.1
click at [837, 27] on div "Zen Bathworks M2243 Your Accounts View All" at bounding box center [847, 14] width 97 height 28
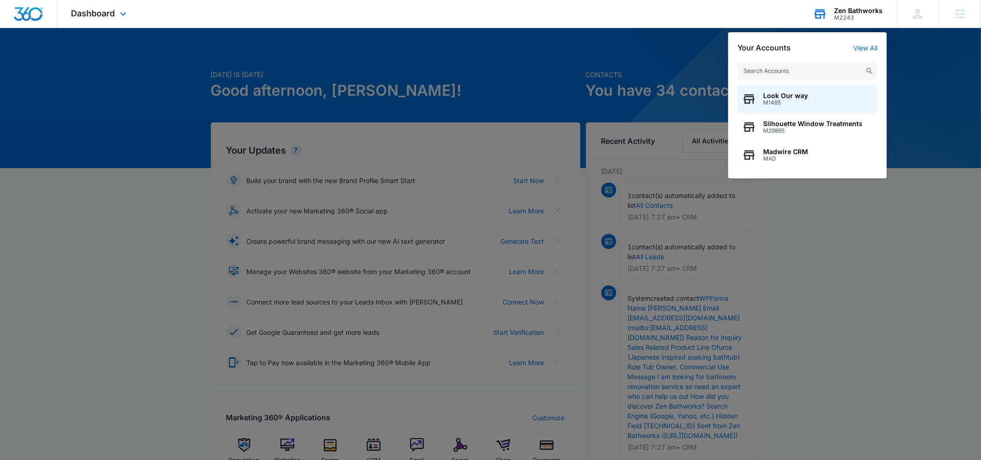
click at [781, 68] on input "text" at bounding box center [808, 71] width 140 height 19
type input "lighthouse fin"
click at [790, 98] on span "Lighthouse Financial Services Inc" at bounding box center [817, 95] width 108 height 7
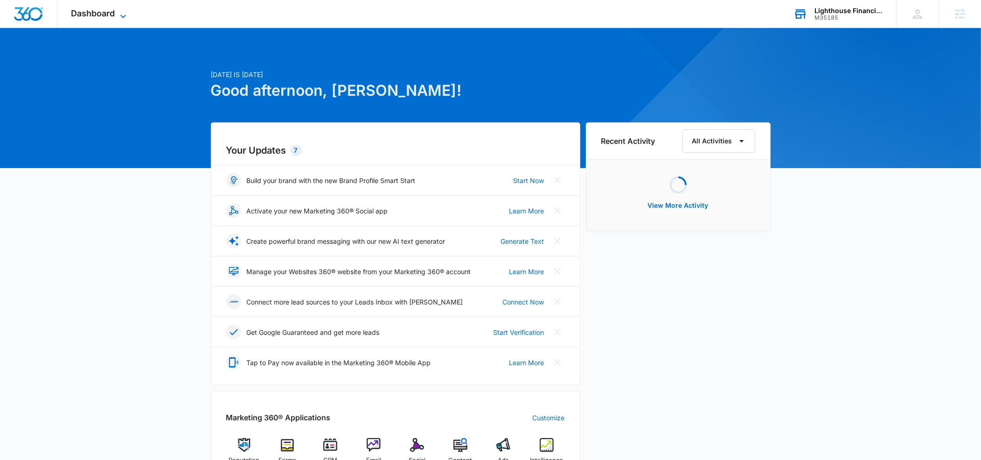
click at [122, 13] on icon at bounding box center [123, 16] width 11 height 11
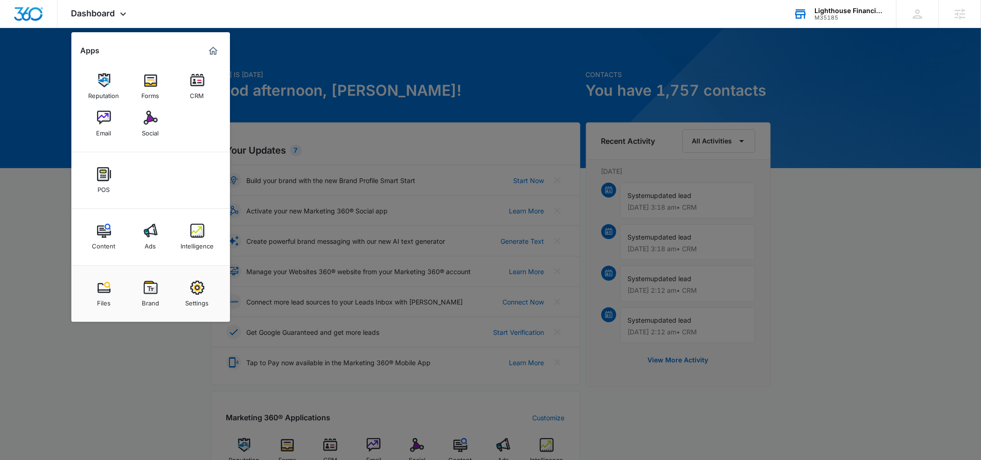
click at [154, 234] on img at bounding box center [151, 230] width 14 height 14
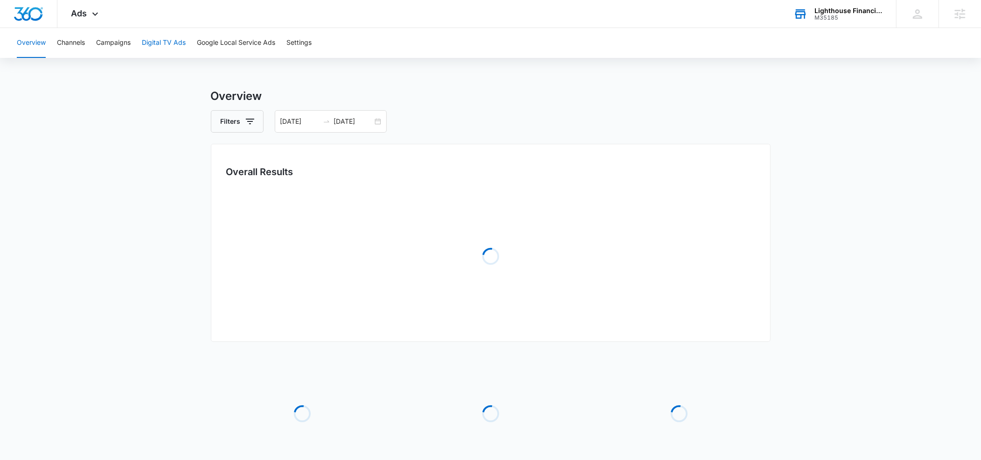
click at [179, 43] on button "Digital TV Ads" at bounding box center [164, 43] width 44 height 30
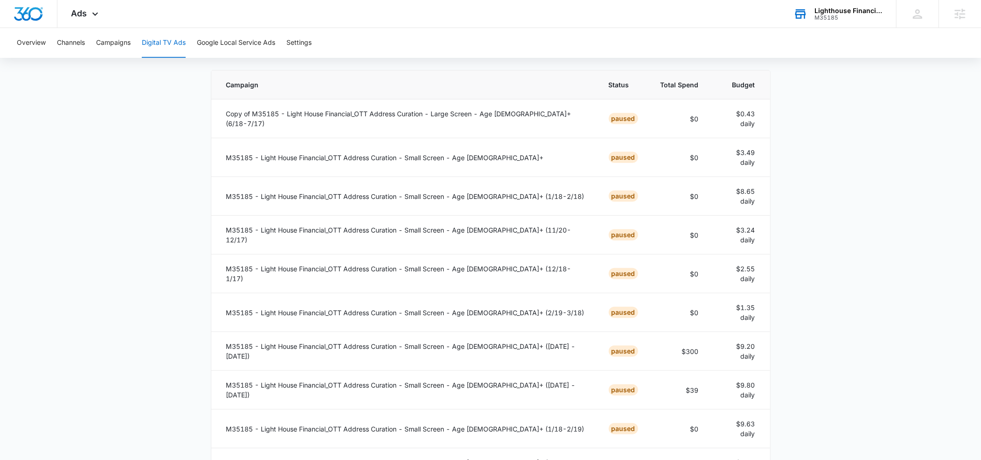
scroll to position [332, 0]
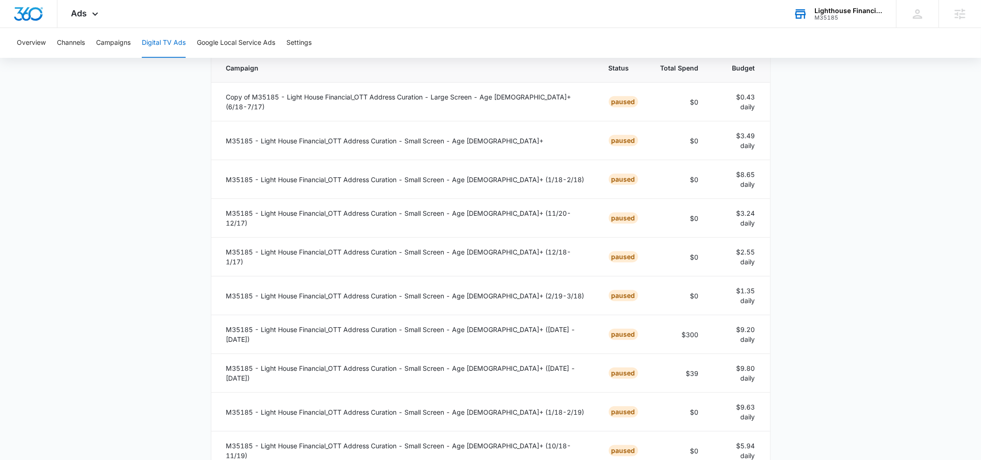
click at [618, 376] on div "100 Per Page" at bounding box center [617, 379] width 41 height 7
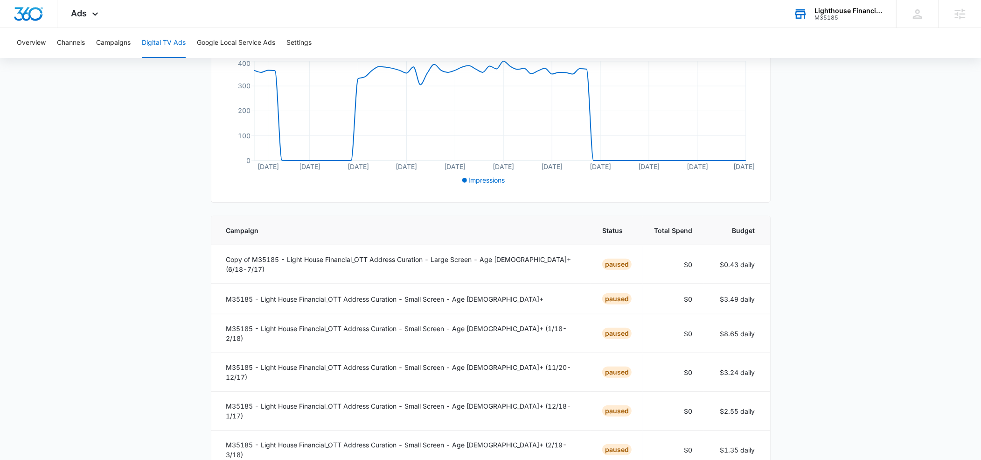
scroll to position [0, 0]
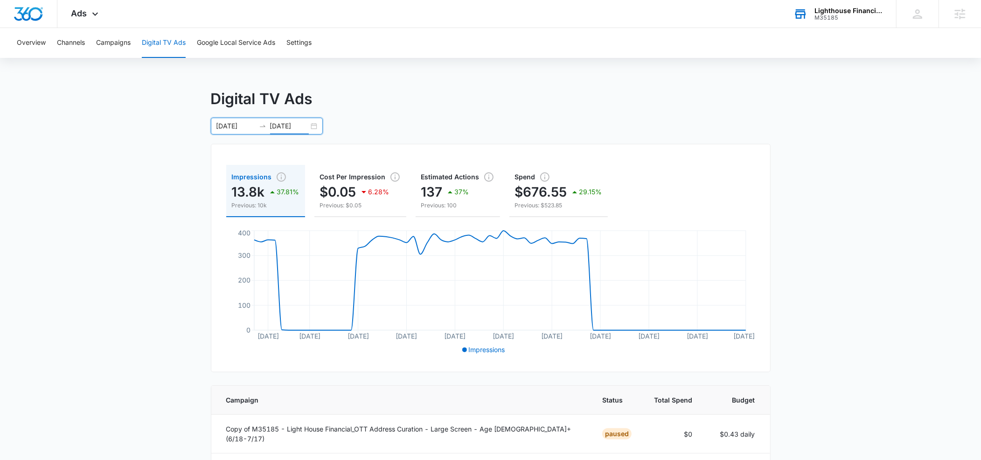
click at [278, 121] on input "12/11/2024" at bounding box center [289, 126] width 39 height 10
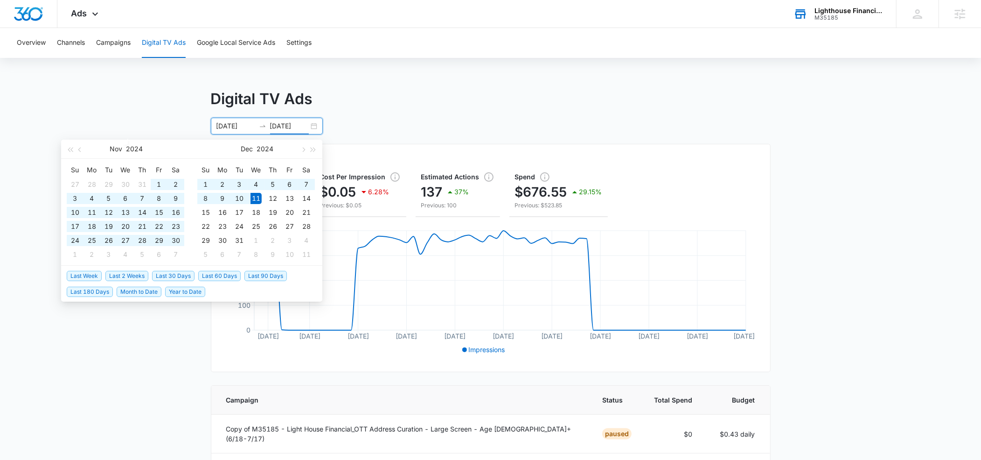
type input "12/11/2024"
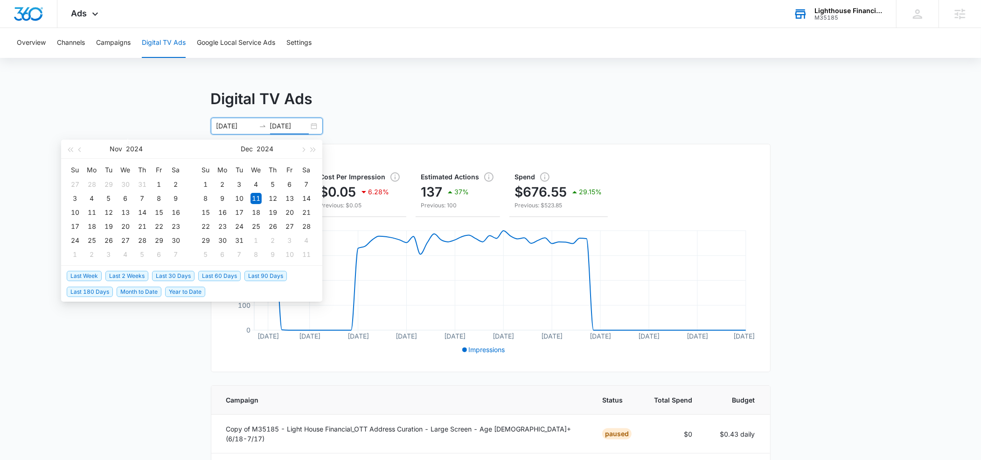
click at [166, 272] on span "Last 30 Days" at bounding box center [173, 276] width 42 height 10
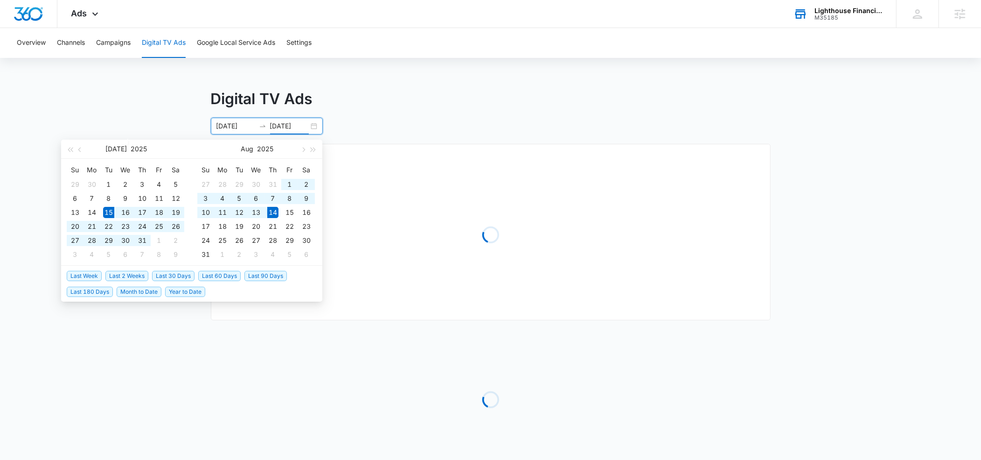
type input "07/15/2025"
type input "08/14/2025"
